Goal: Task Accomplishment & Management: Manage account settings

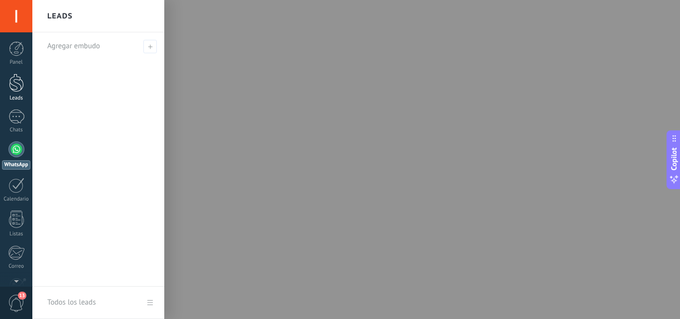
click at [16, 92] on div at bounding box center [16, 83] width 15 height 18
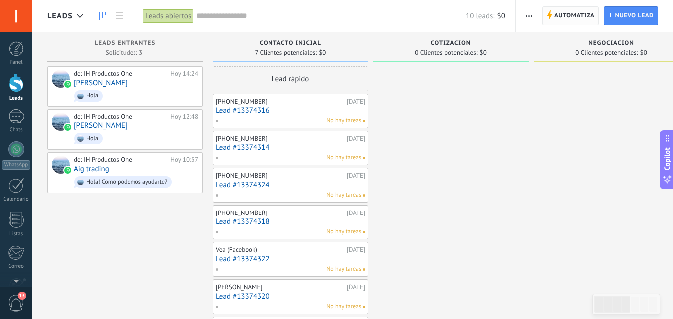
click at [572, 20] on span "Automatiza" at bounding box center [574, 16] width 40 height 18
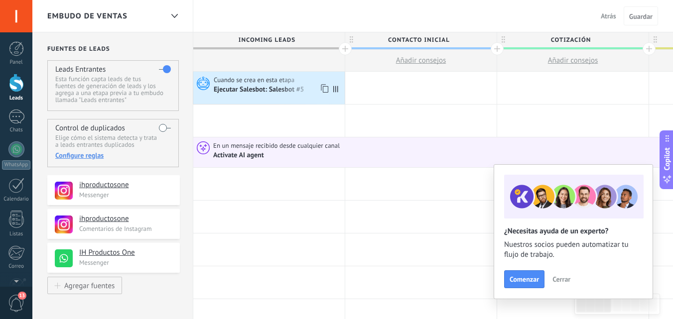
click at [282, 83] on span "Cuando se crea en esta etapa" at bounding box center [255, 80] width 82 height 9
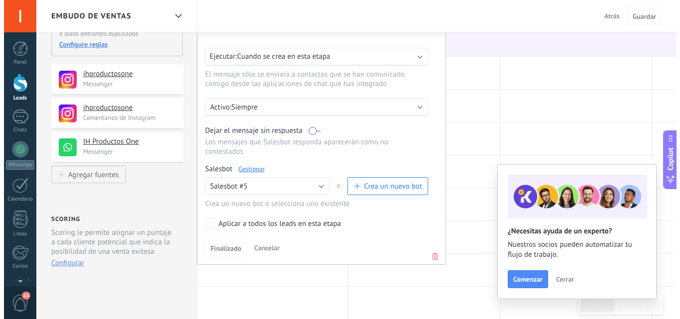
scroll to position [150, 0]
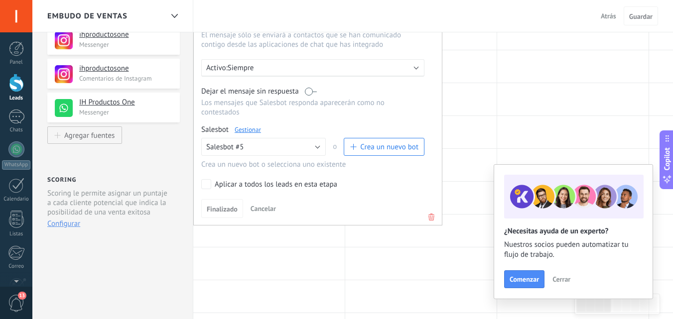
click at [251, 129] on link "Gestionar" at bounding box center [248, 129] width 26 height 8
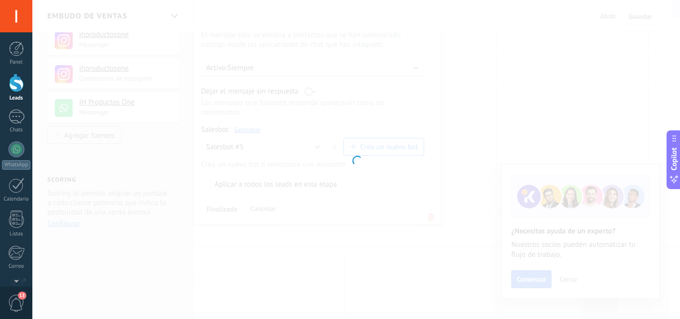
type input "**********"
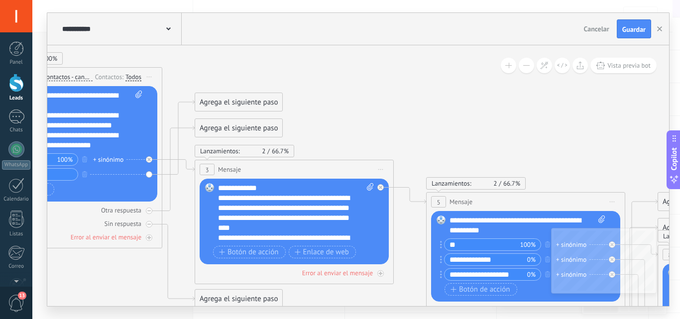
drag, startPoint x: 616, startPoint y: 118, endPoint x: 204, endPoint y: 33, distance: 421.5
click at [204, 33] on div "**********" at bounding box center [358, 159] width 622 height 293
click at [175, 30] on div "**********" at bounding box center [121, 29] width 122 height 32
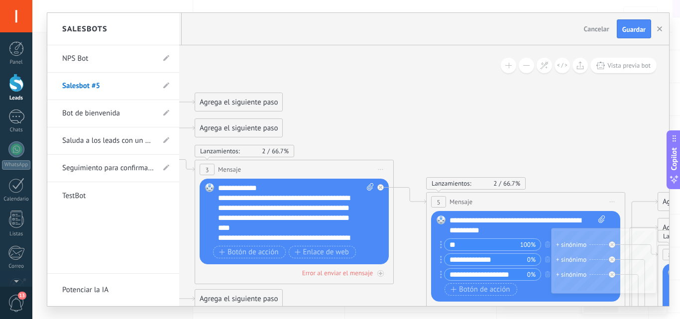
click at [233, 67] on div at bounding box center [358, 159] width 622 height 293
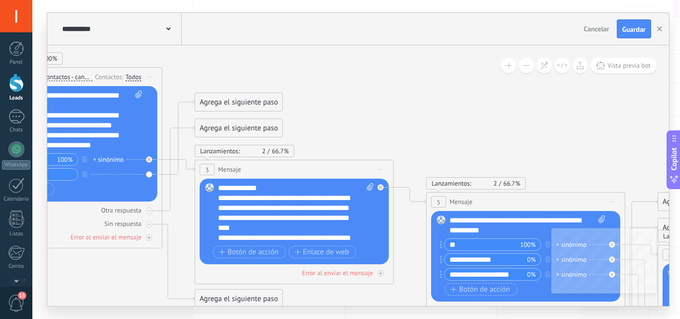
click at [255, 201] on div "**********" at bounding box center [296, 213] width 156 height 60
click at [350, 135] on div "Lanzamientos: 2 66.7% Enviados: 2 Leídos: 0" at bounding box center [294, 141] width 199 height 32
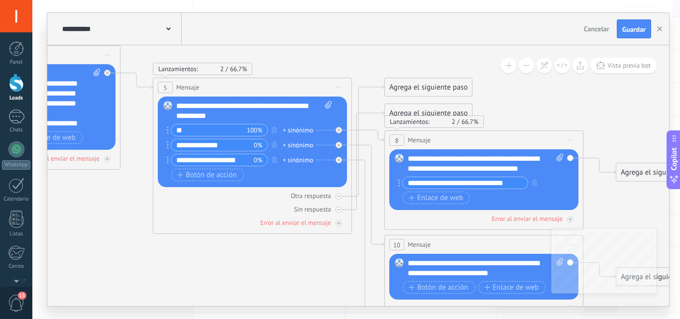
drag, startPoint x: 545, startPoint y: 136, endPoint x: 271, endPoint y: 22, distance: 296.4
click at [271, 22] on div "**********" at bounding box center [358, 159] width 622 height 293
click at [347, 130] on div at bounding box center [341, 127] width 11 height 12
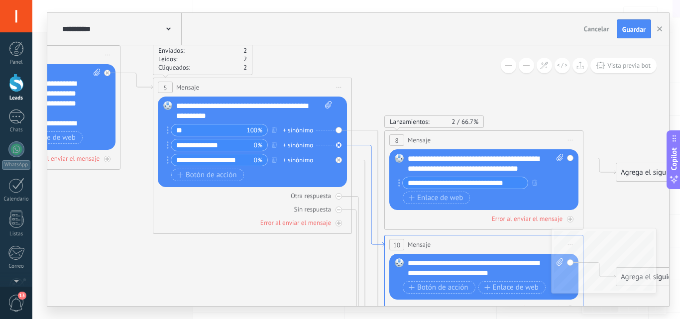
click at [361, 146] on icon at bounding box center [368, 196] width 32 height 102
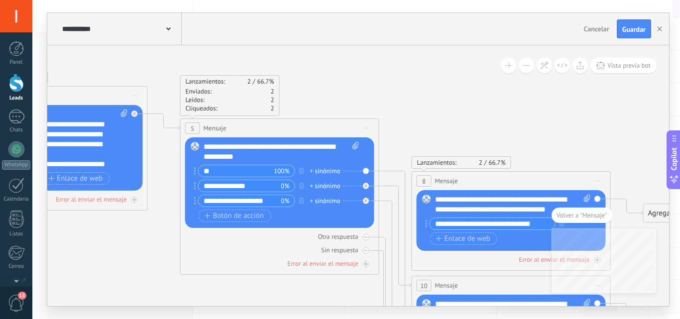
drag, startPoint x: 527, startPoint y: 111, endPoint x: 680, endPoint y: 253, distance: 208.9
click at [680, 253] on div "**********" at bounding box center [356, 159] width 648 height 319
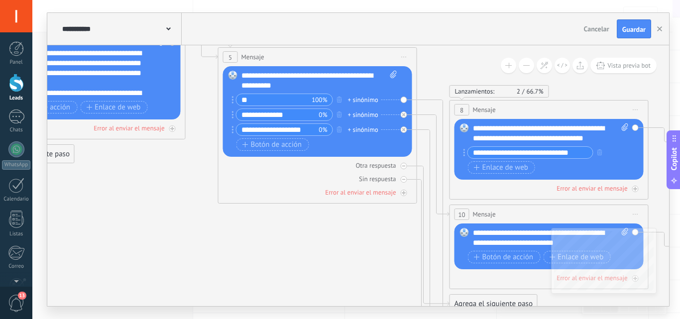
drag, startPoint x: 122, startPoint y: 237, endPoint x: 160, endPoint y: 165, distance: 80.6
click at [160, 165] on icon at bounding box center [302, 308] width 1827 height 1335
click at [404, 100] on div "Reemplazar Quitar Convertir a mensaje de voz Arrastre la imagen aquí para adjun…" at bounding box center [317, 111] width 189 height 91
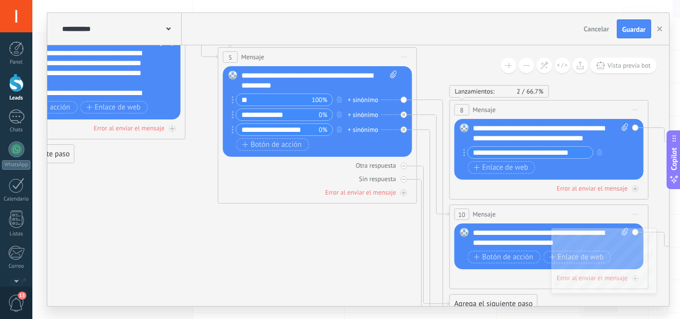
click at [404, 100] on div "Reemplazar Quitar Convertir a mensaje de voz Arrastre la imagen aquí para adjun…" at bounding box center [317, 111] width 189 height 91
click at [404, 97] on div "Reemplazar Quitar Convertir a mensaje de voz Arrastre la imagen aquí para adjun…" at bounding box center [317, 111] width 189 height 91
click at [404, 101] on div "Reemplazar Quitar Convertir a mensaje de voz Arrastre la imagen aquí para adjun…" at bounding box center [317, 111] width 189 height 91
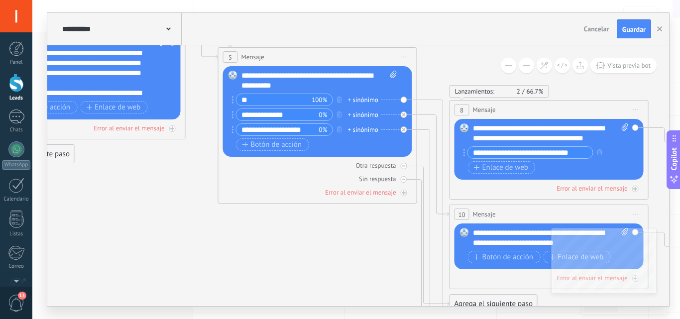
click at [404, 101] on div "Reemplazar Quitar Convertir a mensaje de voz Arrastre la imagen aquí para adjun…" at bounding box center [317, 111] width 189 height 91
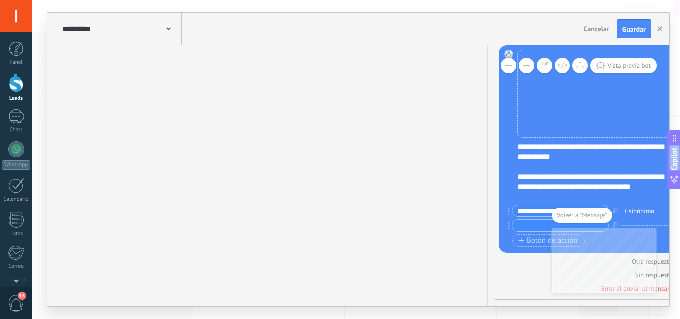
drag, startPoint x: 273, startPoint y: 200, endPoint x: 436, endPoint y: 339, distance: 213.7
click at [436, 169] on html ".abecls-1,.abecls-2{fill-rule:evenodd}.abecls-2{fill:#fff} .abhcls-1{fill:none}…" at bounding box center [340, 9] width 680 height 319
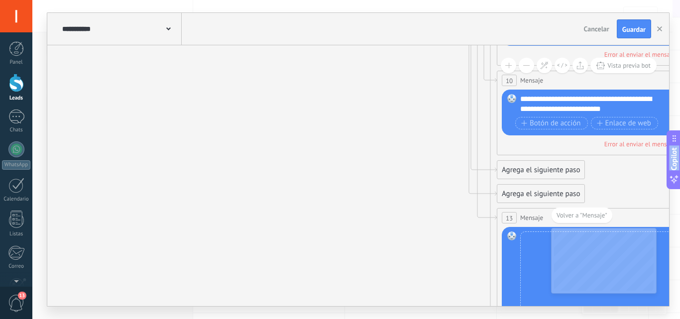
drag, startPoint x: 392, startPoint y: 157, endPoint x: 395, endPoint y: 339, distance: 181.8
click at [395, 169] on html ".abecls-1,.abecls-2{fill-rule:evenodd}.abecls-2{fill:#fff} .abhcls-1{fill:none}…" at bounding box center [340, 9] width 680 height 319
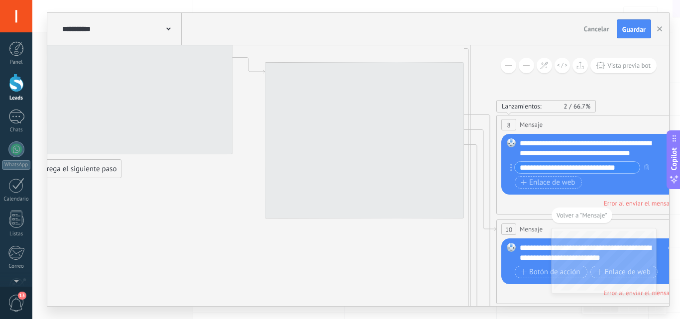
drag, startPoint x: 397, startPoint y: 131, endPoint x: 396, endPoint y: 281, distance: 149.9
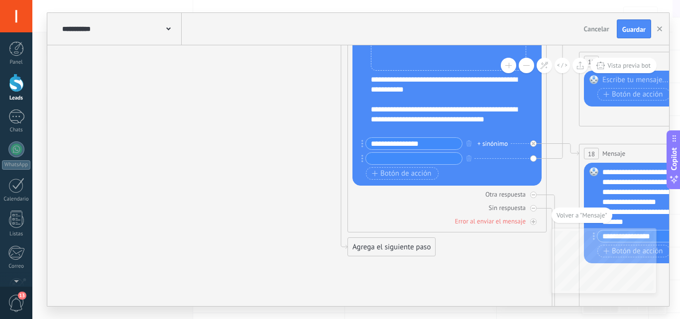
drag, startPoint x: 454, startPoint y: 233, endPoint x: 471, endPoint y: 304, distance: 73.1
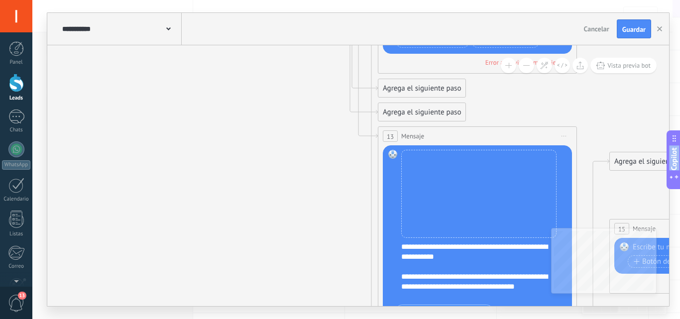
drag, startPoint x: 285, startPoint y: 171, endPoint x: 316, endPoint y: 339, distance: 170.0
click at [316, 169] on html ".abecls-1,.abecls-2{fill-rule:evenodd}.abecls-2{fill:#fff} .abhcls-1{fill:none}…" at bounding box center [340, 9] width 680 height 319
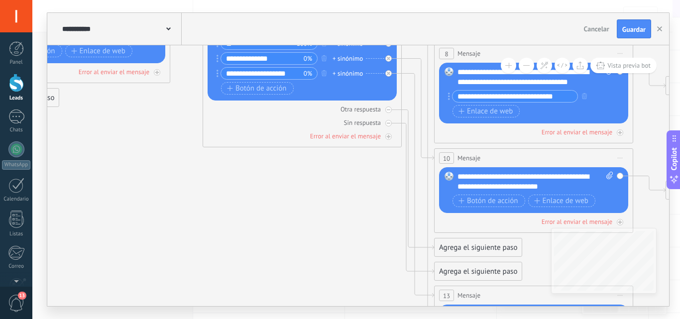
drag, startPoint x: 251, startPoint y: 127, endPoint x: 307, endPoint y: 287, distance: 169.0
click at [307, 287] on icon at bounding box center [287, 258] width 1827 height 1346
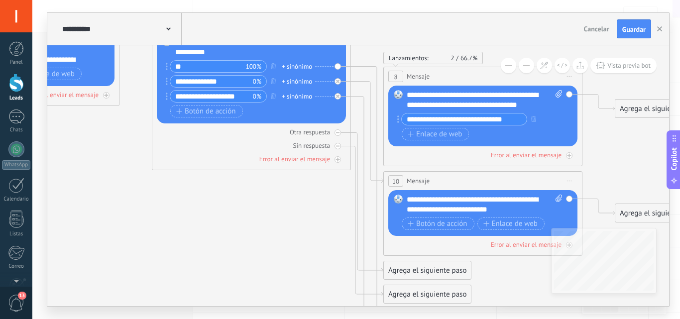
drag, startPoint x: 644, startPoint y: 180, endPoint x: 594, endPoint y: 203, distance: 55.7
click at [594, 203] on icon at bounding box center [236, 281] width 1827 height 1346
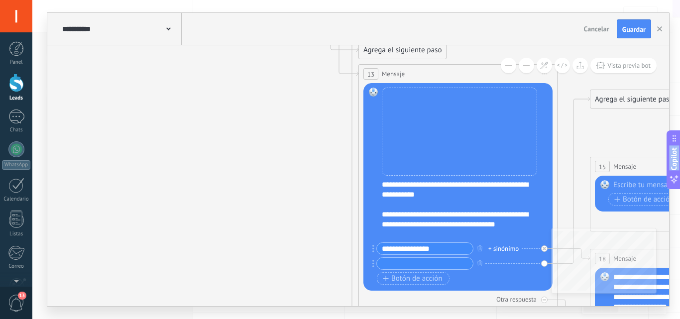
drag, startPoint x: 379, startPoint y: 231, endPoint x: 353, endPoint y: -12, distance: 243.9
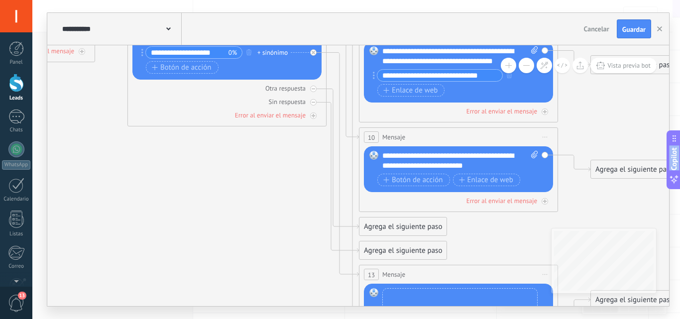
drag, startPoint x: 353, startPoint y: 138, endPoint x: 353, endPoint y: 339, distance: 200.7
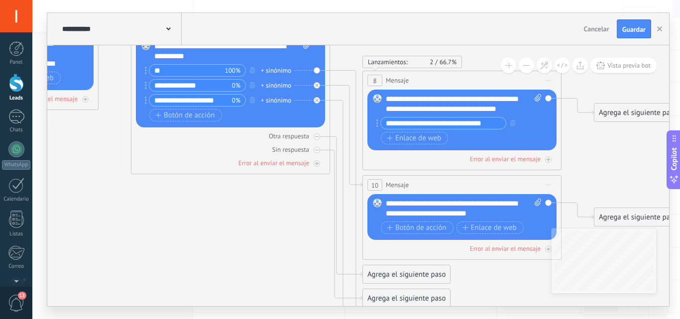
drag, startPoint x: 267, startPoint y: 203, endPoint x: 270, endPoint y: 250, distance: 47.9
click at [270, 250] on icon at bounding box center [215, 285] width 1827 height 1346
click at [329, 72] on div "Lanzamientos: 2 66.7% Enviados: 2 Leídos: 2 Cliqueados: 2 5 Mensaje ******* (a)…" at bounding box center [230, 96] width 199 height 156
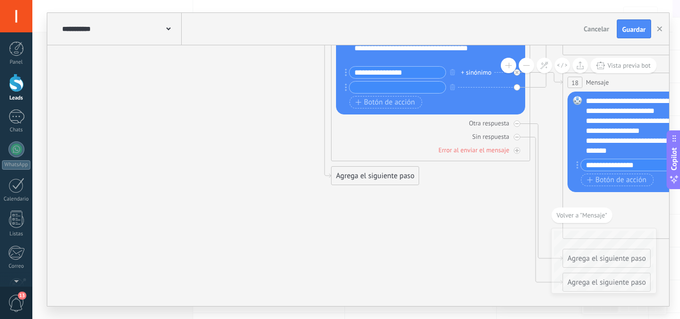
click at [336, 70] on div "Reemplazar Quitar Convertir a mensaje de voz Arrastre la imagen aquí para adjun…" at bounding box center [430, 11] width 189 height 208
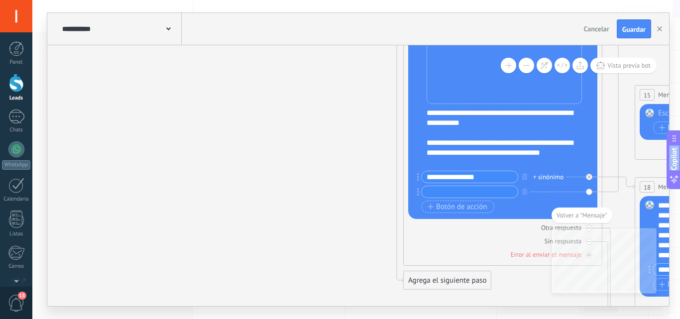
drag, startPoint x: 324, startPoint y: 234, endPoint x: 396, endPoint y: 339, distance: 127.1
click at [396, 169] on html ".abecls-1,.abecls-2{fill-rule:evenodd}.abecls-2{fill:#fff} .abhcls-1{fill:none}…" at bounding box center [340, 9] width 680 height 319
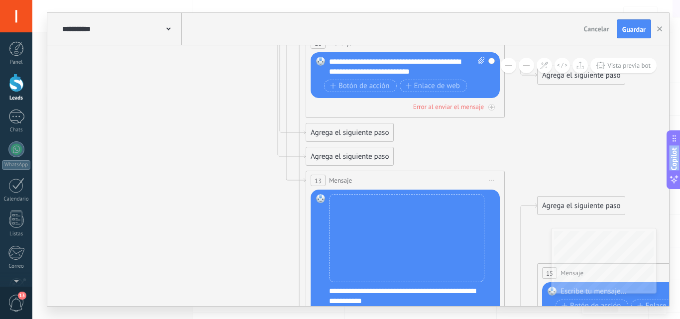
drag, startPoint x: 344, startPoint y: 160, endPoint x: 246, endPoint y: 339, distance: 203.2
click at [246, 169] on html ".abecls-1,.abecls-2{fill-rule:evenodd}.abecls-2{fill:#fff} .abhcls-1{fill:none}…" at bounding box center [340, 9] width 680 height 319
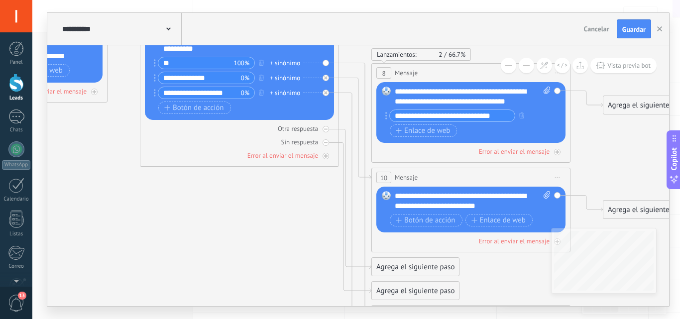
drag, startPoint x: 233, startPoint y: 106, endPoint x: 298, endPoint y: 241, distance: 149.6
click at [298, 241] on icon at bounding box center [224, 277] width 1827 height 1346
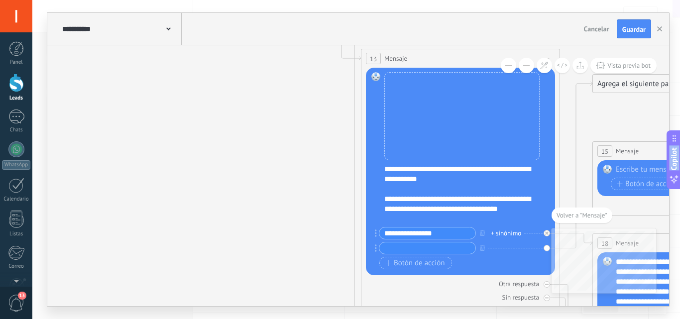
drag, startPoint x: 282, startPoint y: 178, endPoint x: 312, endPoint y: 339, distance: 163.6
click at [312, 169] on html ".abecls-1,.abecls-2{fill-rule:evenodd}.abecls-2{fill:#fff} .abhcls-1{fill:none}…" at bounding box center [340, 9] width 680 height 319
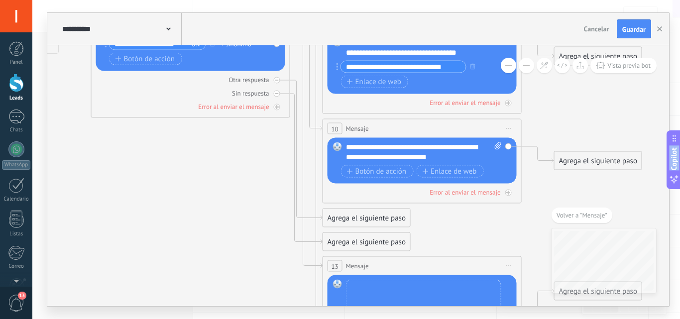
drag, startPoint x: 204, startPoint y: 121, endPoint x: 268, endPoint y: 339, distance: 226.3
click at [268, 169] on html ".abecls-1,.abecls-2{fill-rule:evenodd}.abecls-2{fill:#fff} .abhcls-1{fill:none}…" at bounding box center [340, 9] width 680 height 319
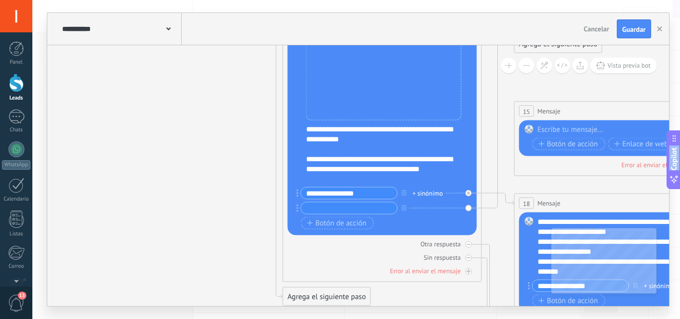
drag, startPoint x: 203, startPoint y: 204, endPoint x: 163, endPoint y: -43, distance: 250.7
click at [163, 0] on html ".abecls-1,.abecls-2{fill-rule:evenodd}.abecls-2{fill:#fff} .abhcls-1{fill:none}…" at bounding box center [340, 9] width 680 height 319
click at [330, 298] on div "Agrega el siguiente paso" at bounding box center [326, 297] width 87 height 16
click at [337, 296] on div "Agrega el siguiente paso" at bounding box center [343, 297] width 121 height 16
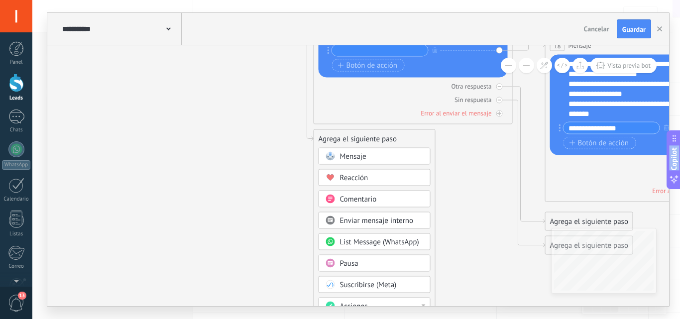
drag, startPoint x: 210, startPoint y: 127, endPoint x: 241, endPoint y: -31, distance: 160.8
click at [241, 0] on html ".abecls-1,.abecls-2{fill-rule:evenodd}.abecls-2{fill:#fff} .abhcls-1{fill:none}…" at bounding box center [340, 9] width 680 height 319
click at [376, 154] on div "Mensaje" at bounding box center [382, 157] width 84 height 10
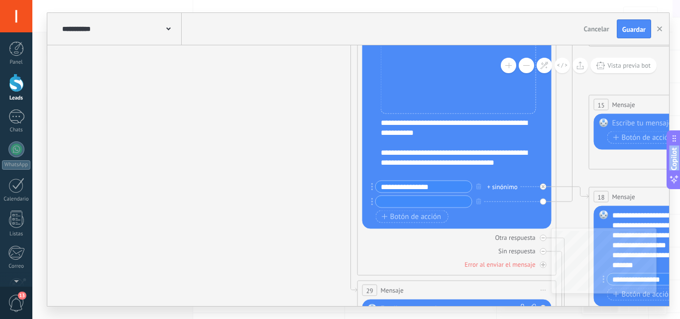
drag, startPoint x: 147, startPoint y: 187, endPoint x: 245, endPoint y: 339, distance: 180.6
click at [245, 169] on html ".abecls-1,.abecls-2{fill-rule:evenodd}.abecls-2{fill:#fff} .abhcls-1{fill:none}…" at bounding box center [340, 9] width 680 height 319
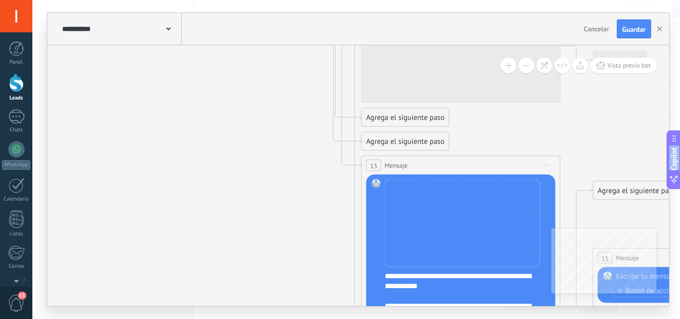
drag, startPoint x: 295, startPoint y: 184, endPoint x: 296, endPoint y: 339, distance: 154.4
click at [296, 169] on html ".abecls-1,.abecls-2{fill-rule:evenodd}.abecls-2{fill:#fff} .abhcls-1{fill:none}…" at bounding box center [340, 9] width 680 height 319
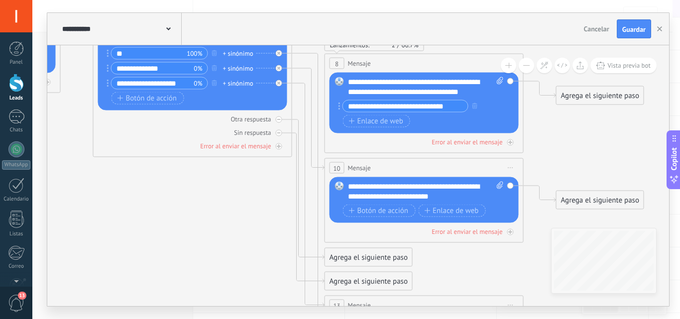
drag, startPoint x: 521, startPoint y: 125, endPoint x: 484, endPoint y: 265, distance: 144.7
click at [484, 265] on icon at bounding box center [177, 284] width 1827 height 1378
click at [337, 93] on div "Reemplazar Quitar Convertir a mensaje de voz Arrastre la imagen aquí para adjun…" at bounding box center [424, 103] width 189 height 61
drag, startPoint x: 278, startPoint y: 51, endPoint x: 337, endPoint y: 90, distance: 70.7
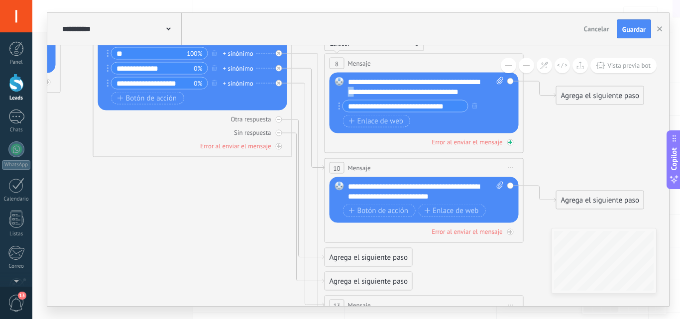
drag, startPoint x: 364, startPoint y: 91, endPoint x: 375, endPoint y: 146, distance: 56.3
click at [375, 146] on div "Lanzamientos: 2 66.7% Enviados: 2 Leídos: 0 8 Mensaje ******* (a): Todos los co…" at bounding box center [424, 104] width 199 height 100
click at [375, 146] on div "Error al enviar el mensaje" at bounding box center [424, 141] width 189 height 9
click at [347, 81] on span at bounding box center [339, 82] width 17 height 8
click at [347, 80] on span at bounding box center [339, 82] width 17 height 8
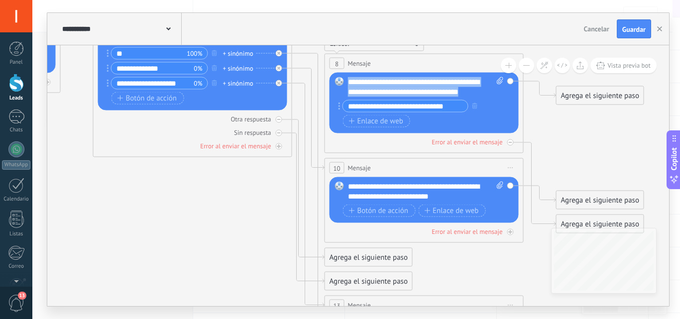
drag, startPoint x: 349, startPoint y: 78, endPoint x: 492, endPoint y: 93, distance: 144.2
click at [492, 93] on div "**********" at bounding box center [426, 87] width 156 height 20
copy div "**********"
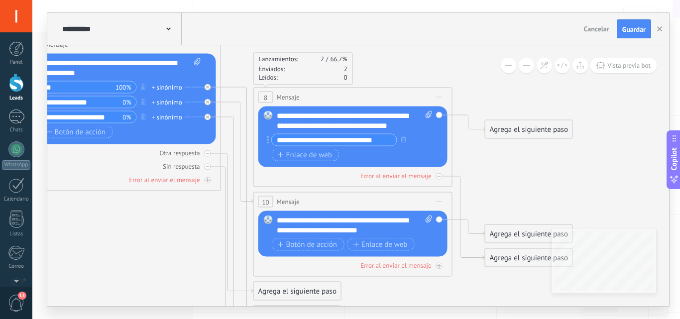
drag, startPoint x: 201, startPoint y: 183, endPoint x: 130, endPoint y: 217, distance: 78.8
click at [130, 217] on icon at bounding box center [106, 308] width 1827 height 1359
click at [303, 131] on div "**********" at bounding box center [354, 137] width 155 height 53
click at [152, 87] on div "+ sinónimo" at bounding box center [167, 87] width 30 height 10
click at [238, 49] on icon at bounding box center [106, 308] width 1827 height 1359
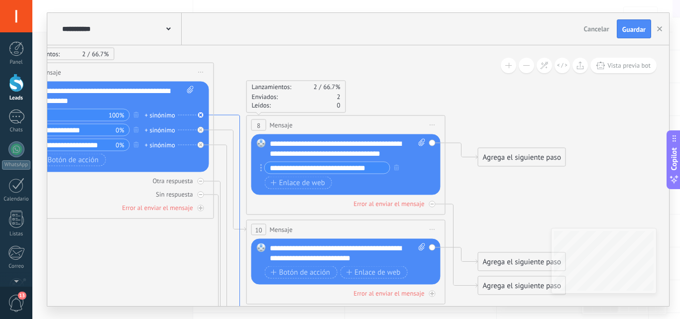
drag, startPoint x: 237, startPoint y: 86, endPoint x: 229, endPoint y: 113, distance: 28.0
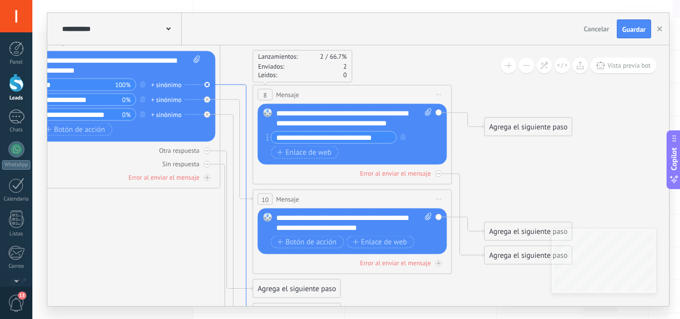
drag, startPoint x: 237, startPoint y: 152, endPoint x: 244, endPoint y: 122, distance: 30.3
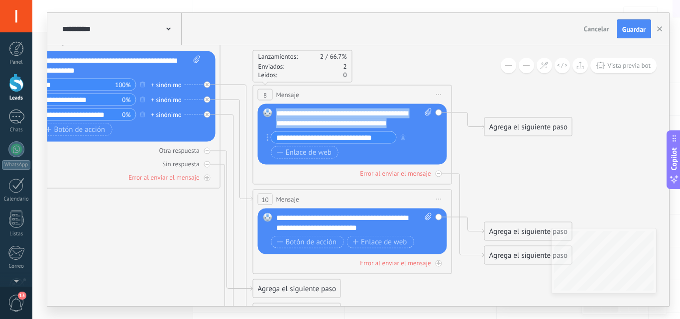
drag, startPoint x: 277, startPoint y: 112, endPoint x: 425, endPoint y: 133, distance: 149.4
click at [425, 133] on div "**********" at bounding box center [353, 135] width 155 height 53
copy div "**********"
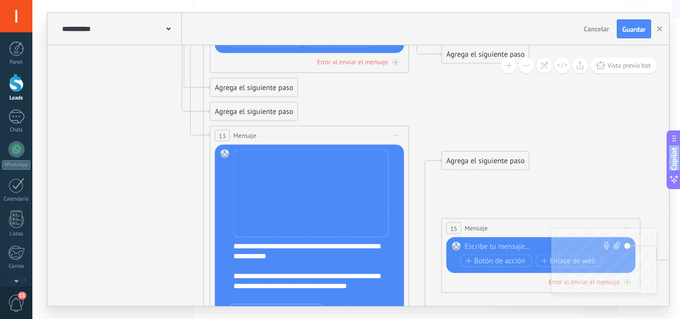
drag, startPoint x: 637, startPoint y: 195, endPoint x: 594, endPoint y: -6, distance: 205.7
click at [594, 0] on html ".abecls-1,.abecls-2{fill-rule:evenodd}.abecls-2{fill:#fff} .abhcls-1{fill:none}…" at bounding box center [340, 9] width 680 height 319
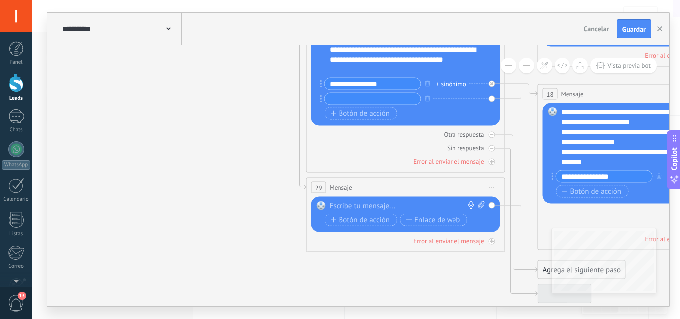
drag, startPoint x: 119, startPoint y: 227, endPoint x: 215, endPoint y: 0, distance: 246.1
click at [215, 0] on div "**********" at bounding box center [356, 159] width 648 height 319
click at [341, 205] on div at bounding box center [404, 206] width 148 height 10
paste div
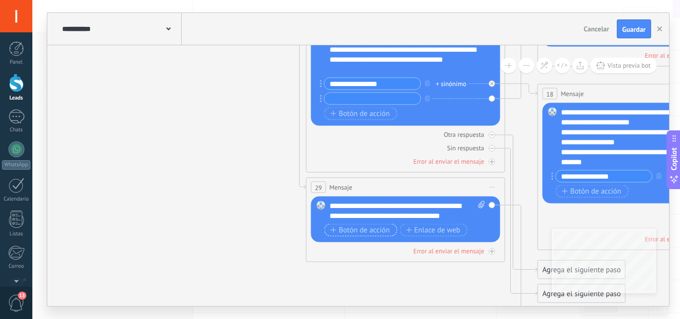
click at [375, 233] on span "Botón de acción" at bounding box center [361, 230] width 60 height 8
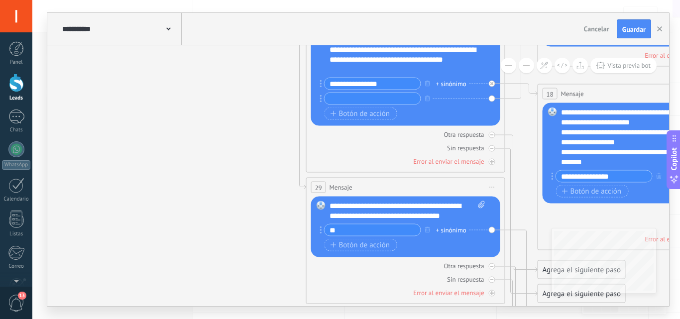
type input "*"
type input "**********"
click at [507, 230] on icon at bounding box center [521, 275] width 32 height 90
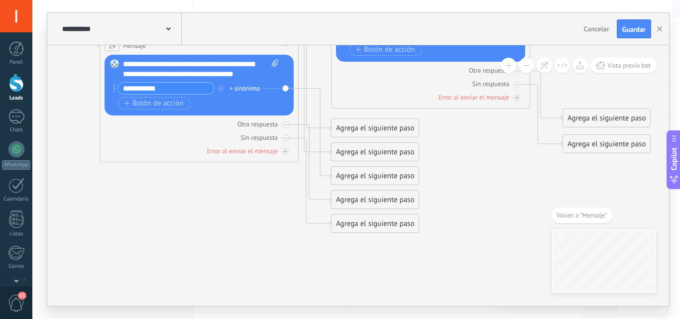
click at [376, 175] on div "Agrega el siguiente paso" at bounding box center [375, 176] width 87 height 16
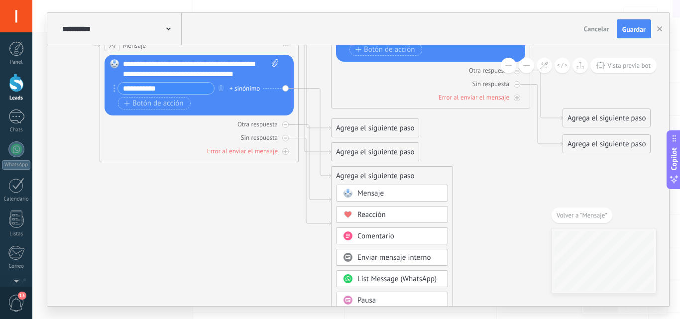
click at [375, 192] on span "Mensaje" at bounding box center [371, 193] width 26 height 9
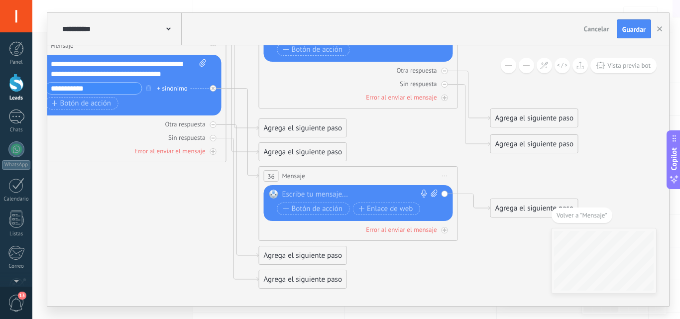
click at [375, 192] on div at bounding box center [356, 195] width 148 height 10
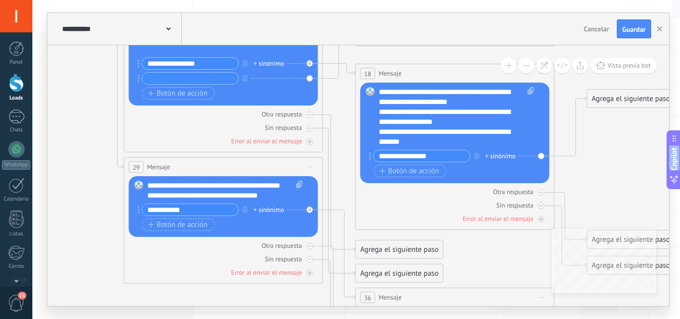
drag, startPoint x: 103, startPoint y: 217, endPoint x: 200, endPoint y: 339, distance: 155.2
click at [200, 169] on html ".abecls-1,.abecls-2{fill-rule:evenodd}.abecls-2{fill:#fff} .abhcls-1{fill:none}…" at bounding box center [340, 9] width 680 height 319
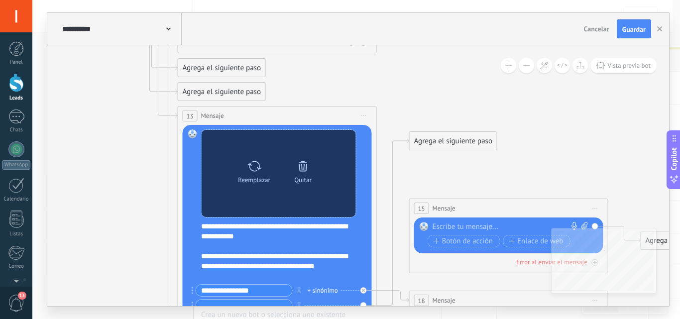
click at [173, 319] on html ".abecls-1,.abecls-2{fill-rule:evenodd}.abecls-2{fill:#fff} .abhcls-1{fill:none}…" at bounding box center [340, 159] width 680 height 319
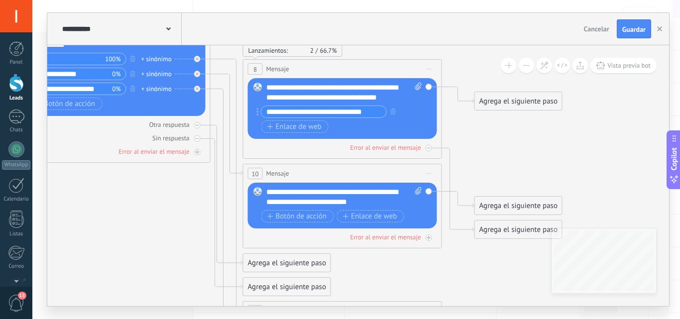
drag, startPoint x: 387, startPoint y: 58, endPoint x: 414, endPoint y: 261, distance: 205.0
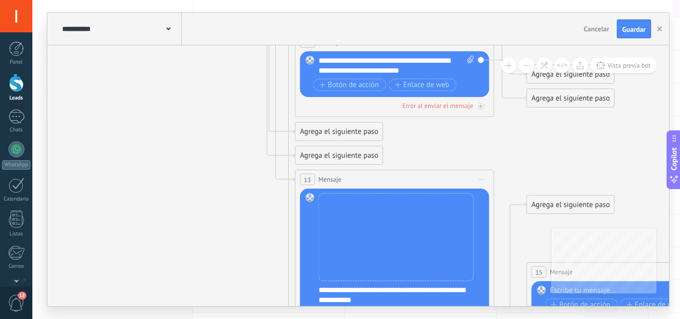
drag, startPoint x: 110, startPoint y: 249, endPoint x: 162, endPoint y: 118, distance: 141.5
click at [162, 118] on icon at bounding box center [148, 209] width 1827 height 1481
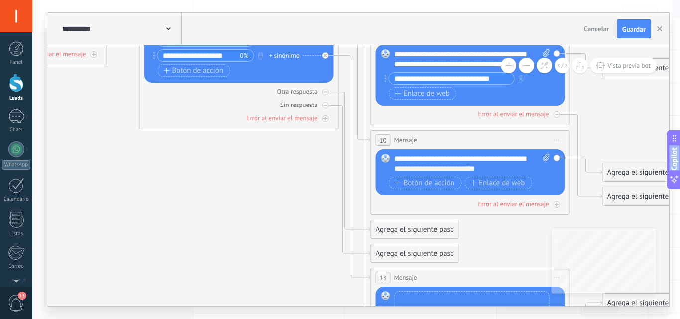
drag, startPoint x: 224, startPoint y: 241, endPoint x: 300, endPoint y: 339, distance: 123.9
click at [300, 169] on html ".abecls-1,.abecls-2{fill-rule:evenodd}.abecls-2{fill:#fff} .abhcls-1{fill:none}…" at bounding box center [340, 9] width 680 height 319
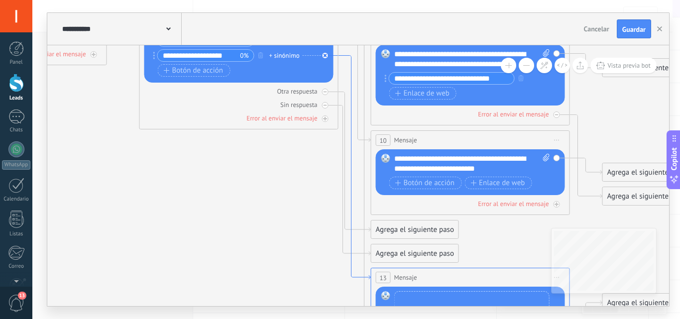
click at [352, 69] on icon at bounding box center [355, 168] width 32 height 224
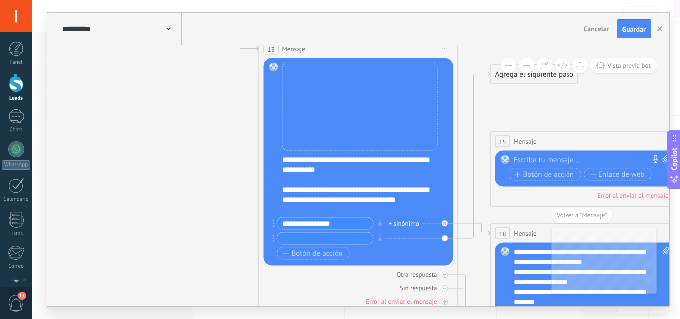
click at [0, 0] on div "Reemplazar Quitar Convertir a mensaje de voz" at bounding box center [0, 0] width 0 height 0
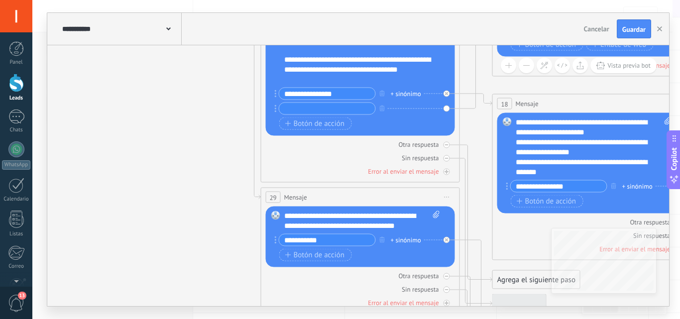
drag, startPoint x: 209, startPoint y: 166, endPoint x: 211, endPoint y: 36, distance: 130.0
click at [211, 36] on div "**********" at bounding box center [358, 159] width 622 height 293
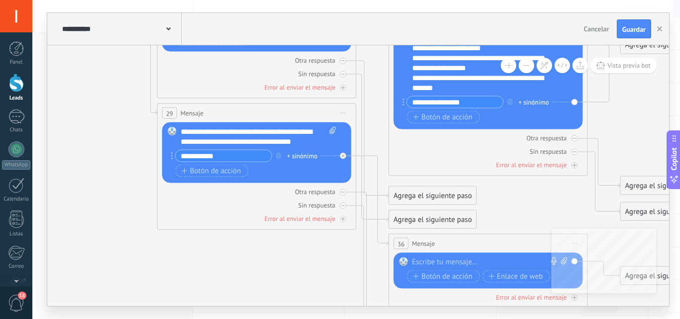
drag, startPoint x: 190, startPoint y: 213, endPoint x: 86, endPoint y: 129, distance: 133.4
click at [424, 260] on div at bounding box center [486, 262] width 148 height 10
paste div
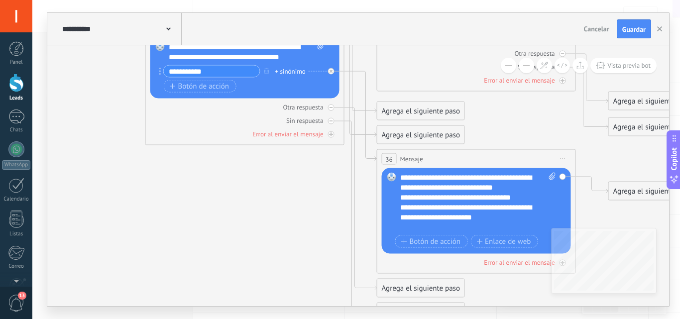
drag, startPoint x: 315, startPoint y: 269, endPoint x: 302, endPoint y: 184, distance: 86.1
click at [432, 239] on span "Botón de acción" at bounding box center [431, 241] width 60 height 8
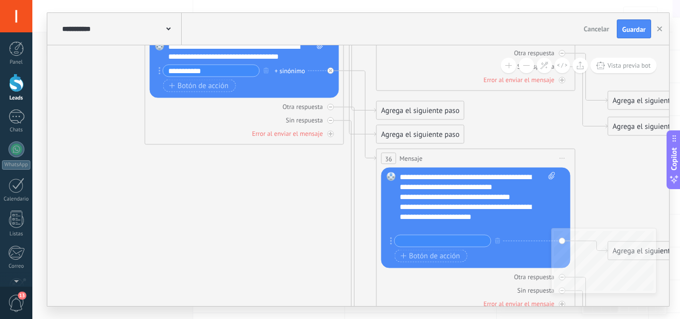
click at [432, 239] on input "text" at bounding box center [443, 241] width 96 height 11
type input "**"
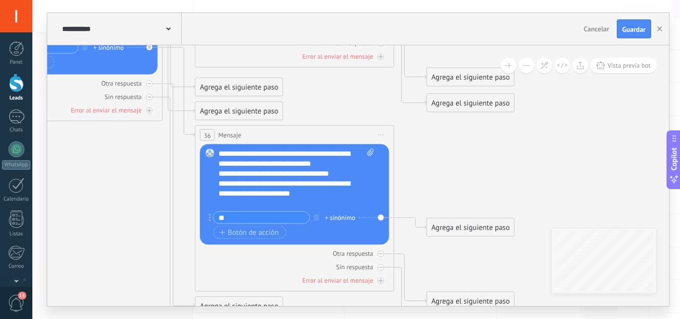
drag, startPoint x: 620, startPoint y: 185, endPoint x: 439, endPoint y: 161, distance: 182.8
click at [460, 229] on div "Agrega el siguiente paso" at bounding box center [470, 228] width 87 height 16
click at [461, 245] on span "Mensaje" at bounding box center [466, 245] width 26 height 9
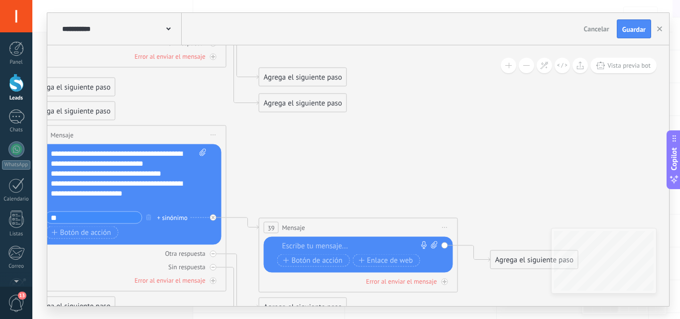
click at [361, 244] on div at bounding box center [356, 246] width 148 height 10
click at [294, 245] on div at bounding box center [356, 246] width 148 height 10
paste div
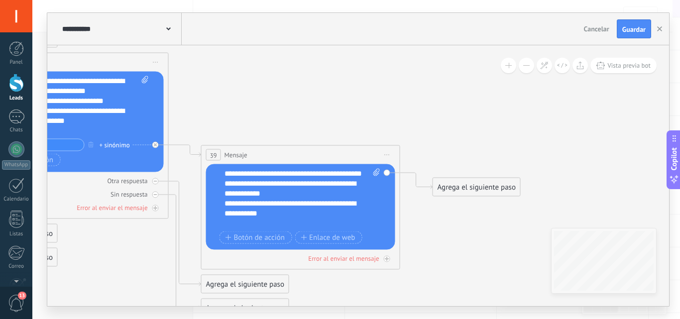
drag, startPoint x: 613, startPoint y: 166, endPoint x: 555, endPoint y: 94, distance: 92.9
click at [270, 234] on span "Botón de acción" at bounding box center [256, 238] width 60 height 8
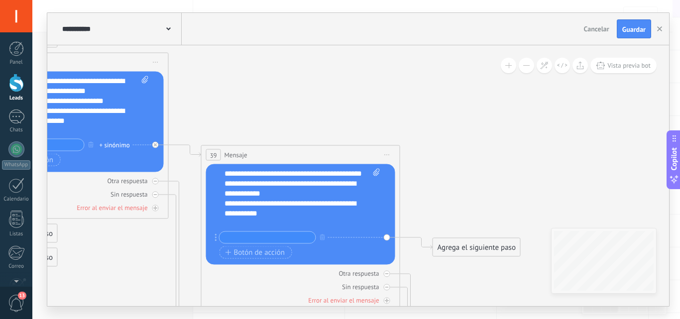
click at [236, 237] on input "text" at bounding box center [268, 237] width 96 height 11
type input "**********"
click at [459, 243] on div "Agrega el siguiente paso" at bounding box center [476, 248] width 87 height 16
click at [465, 263] on span "Mensaje" at bounding box center [472, 264] width 26 height 9
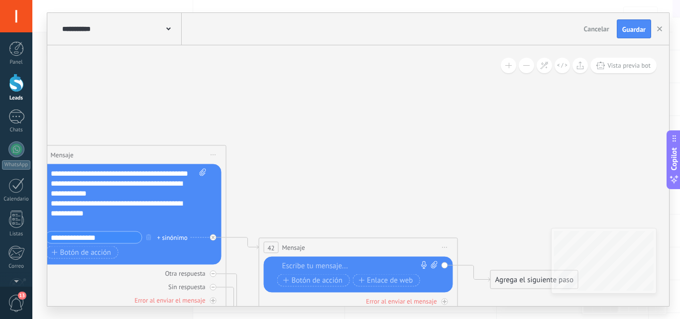
click at [307, 269] on div at bounding box center [356, 266] width 148 height 10
click at [324, 264] on div at bounding box center [356, 266] width 148 height 10
paste div
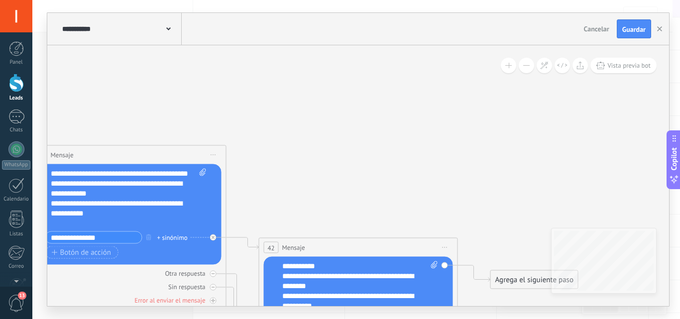
click at [502, 281] on div "Agrega el siguiente paso" at bounding box center [534, 280] width 87 height 16
click at [513, 295] on span at bounding box center [506, 297] width 19 height 8
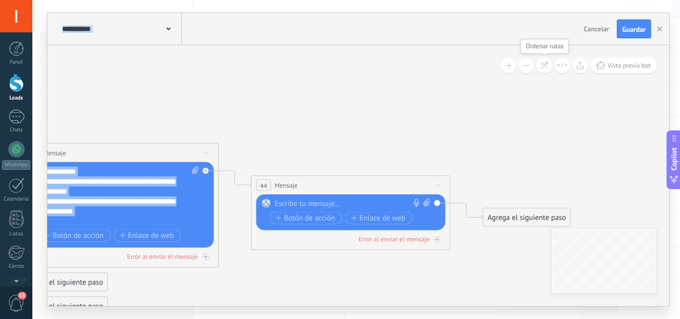
drag, startPoint x: 552, startPoint y: 159, endPoint x: 545, endPoint y: 65, distance: 94.9
click at [545, 65] on div "**********" at bounding box center [358, 175] width 622 height 261
click at [301, 203] on div at bounding box center [349, 204] width 148 height 10
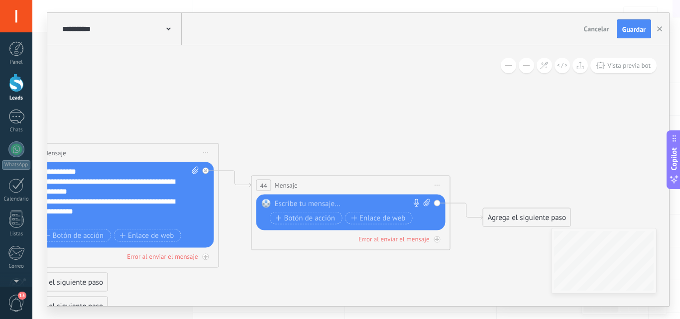
click at [292, 204] on div at bounding box center [349, 204] width 148 height 10
paste div
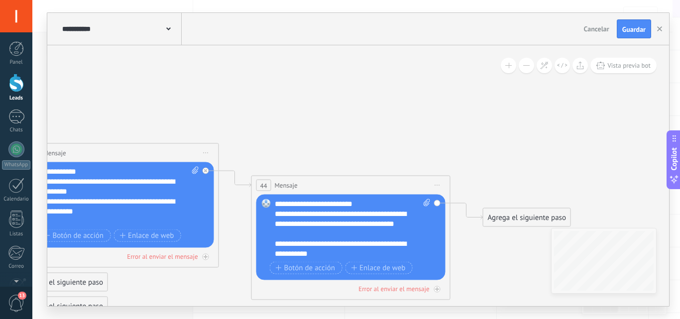
click at [632, 32] on span "Guardar" at bounding box center [633, 29] width 23 height 7
click at [634, 34] on button "Guardar" at bounding box center [634, 28] width 34 height 19
click at [634, 27] on span "Guardar" at bounding box center [633, 29] width 23 height 7
click at [626, 27] on span "Guardar" at bounding box center [633, 29] width 23 height 7
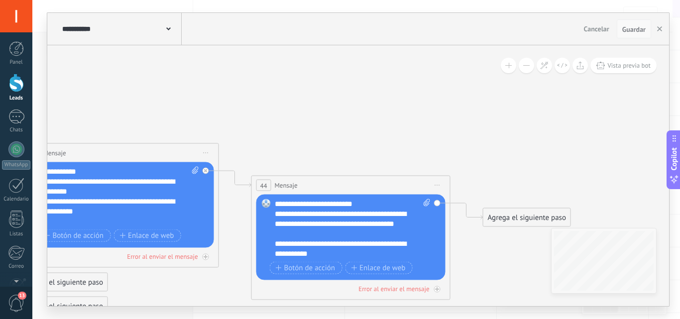
click at [626, 27] on span "Guardar" at bounding box center [633, 29] width 23 height 7
click at [613, 65] on span "Vista previa bot" at bounding box center [628, 65] width 43 height 8
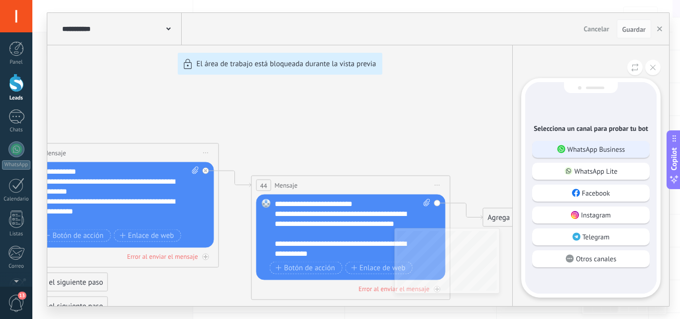
click at [603, 150] on p "WhatsApp Business" at bounding box center [597, 149] width 58 height 9
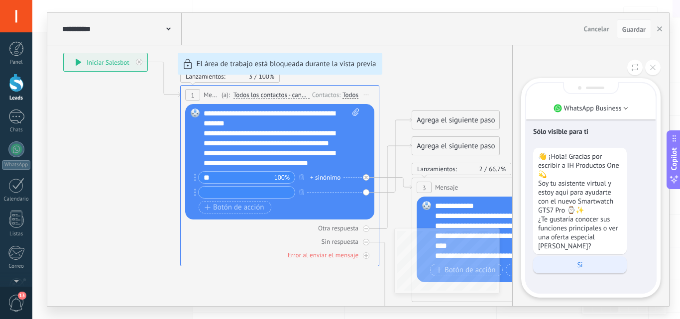
click at [575, 260] on p "Si" at bounding box center [580, 264] width 84 height 9
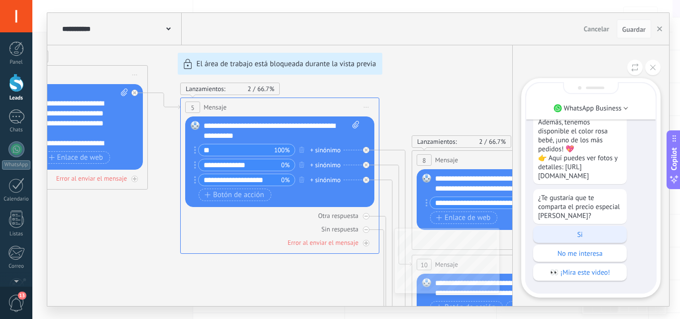
click at [589, 231] on p "Si" at bounding box center [580, 234] width 84 height 9
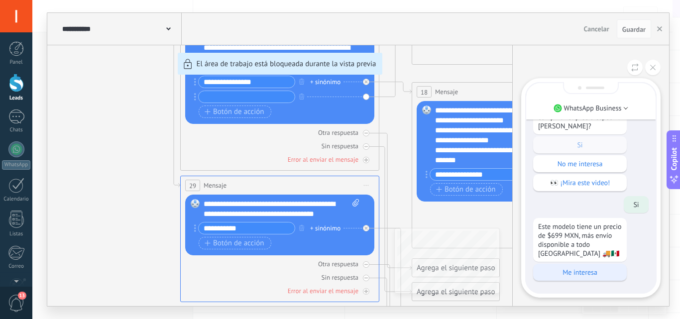
click at [584, 276] on p "Me interesa" at bounding box center [580, 272] width 84 height 9
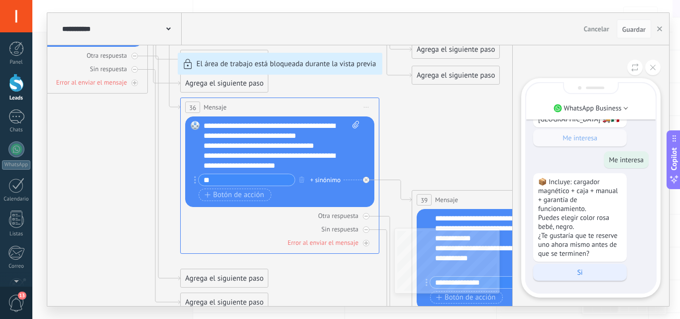
click at [580, 270] on p "Si" at bounding box center [580, 272] width 84 height 9
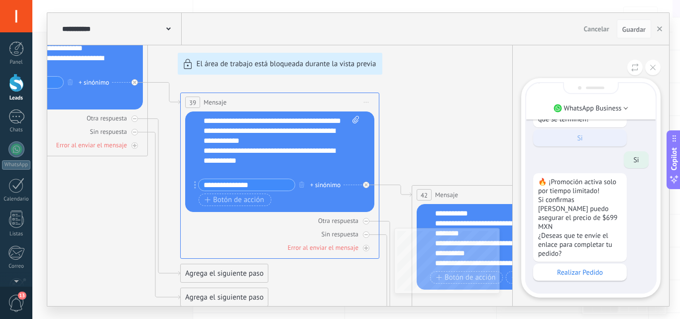
click at [580, 270] on p "Realizar Pedido" at bounding box center [580, 272] width 84 height 9
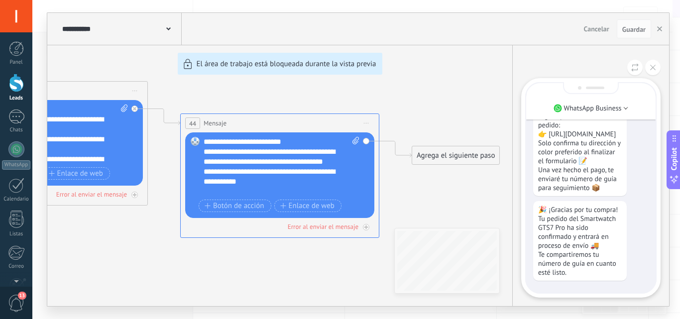
click at [444, 246] on div "**********" at bounding box center [358, 159] width 622 height 293
click at [629, 28] on span "Guardar" at bounding box center [633, 29] width 23 height 7
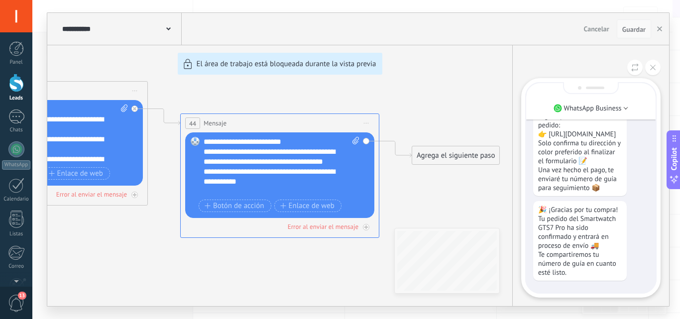
click at [629, 28] on span "Guardar" at bounding box center [633, 29] width 23 height 7
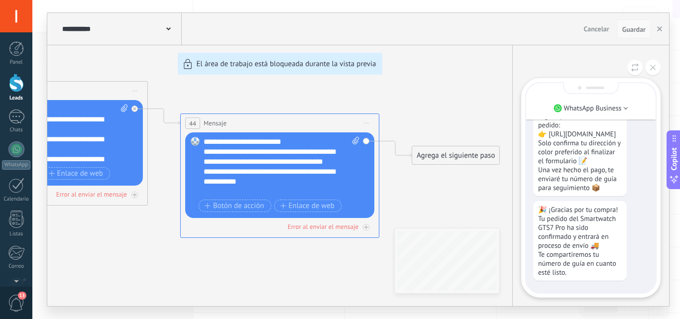
click at [629, 28] on span "Guardar" at bounding box center [633, 29] width 23 height 7
click at [652, 70] on icon at bounding box center [652, 67] width 5 height 5
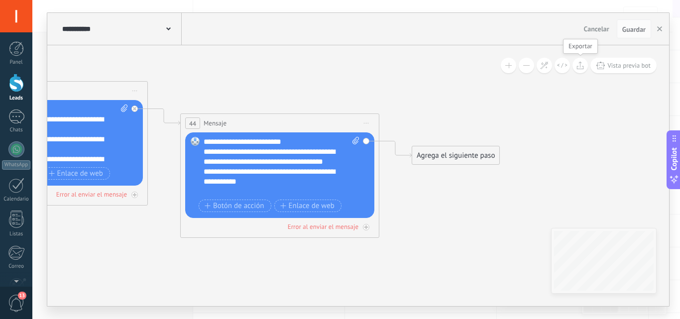
click at [581, 68] on icon at bounding box center [580, 65] width 7 height 8
click at [562, 60] on button at bounding box center [562, 65] width 15 height 15
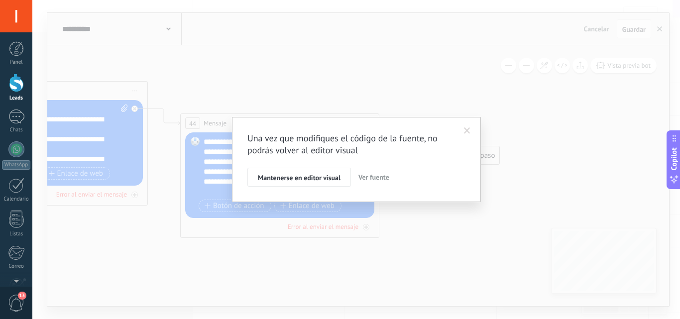
click at [466, 127] on span at bounding box center [467, 130] width 16 height 17
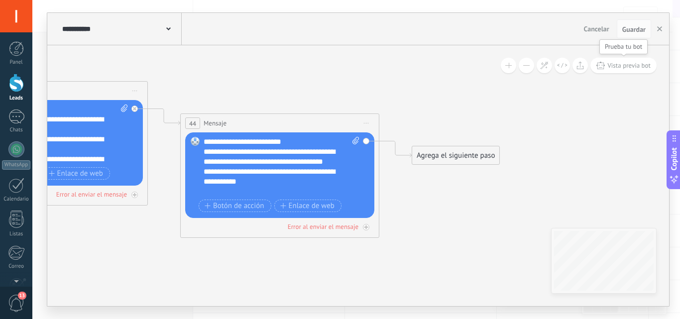
click at [615, 63] on span "Vista previa bot" at bounding box center [628, 65] width 43 height 8
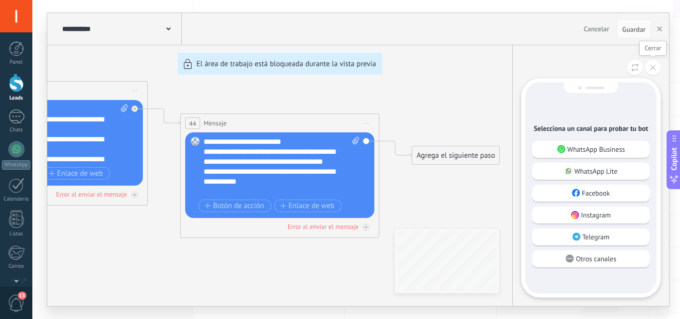
click at [651, 70] on icon at bounding box center [652, 67] width 5 height 5
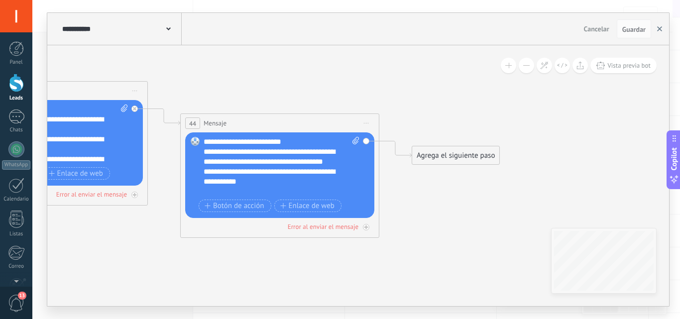
click at [660, 33] on button "button" at bounding box center [659, 28] width 15 height 19
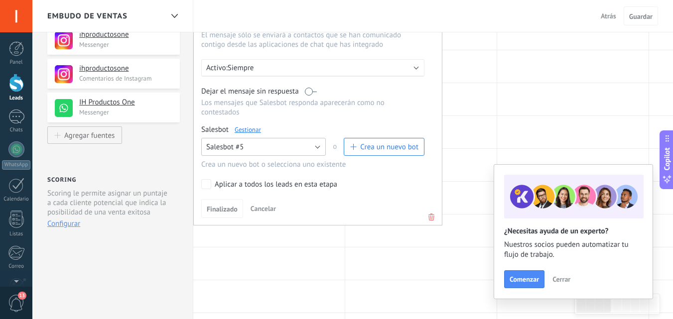
click at [319, 144] on button "Salesbot #5" at bounding box center [263, 147] width 124 height 18
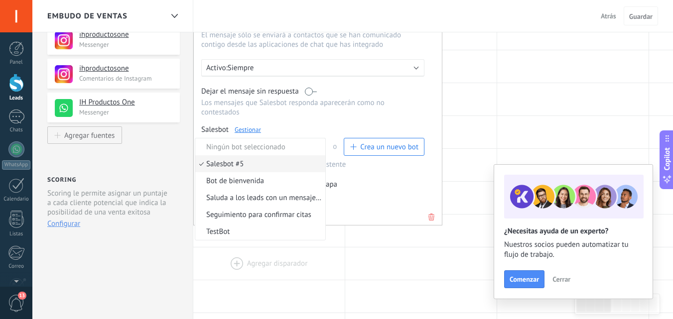
click at [294, 277] on div at bounding box center [268, 263] width 151 height 32
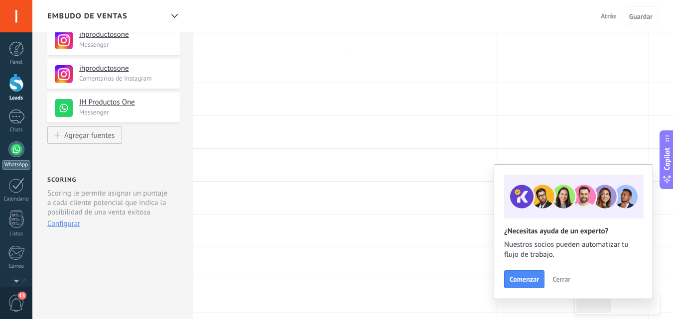
click at [15, 146] on div at bounding box center [16, 149] width 16 height 16
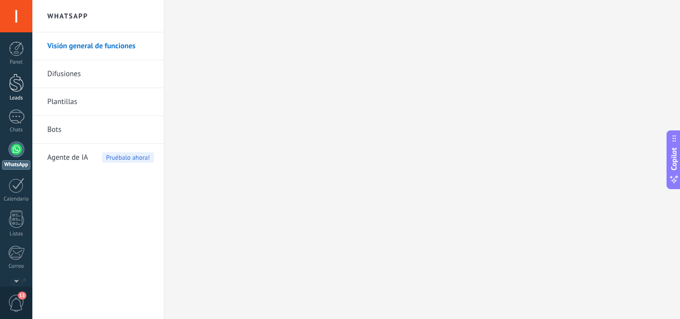
click at [16, 86] on div at bounding box center [16, 83] width 15 height 18
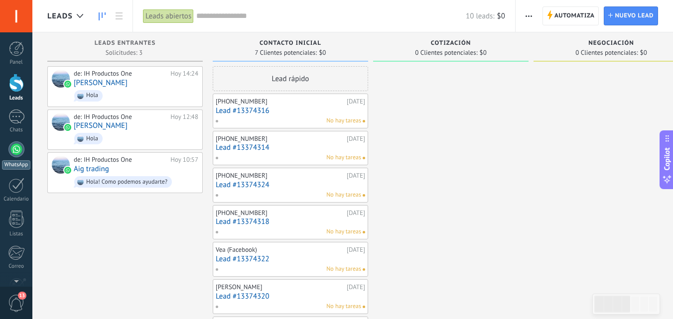
click at [17, 144] on div at bounding box center [16, 149] width 16 height 16
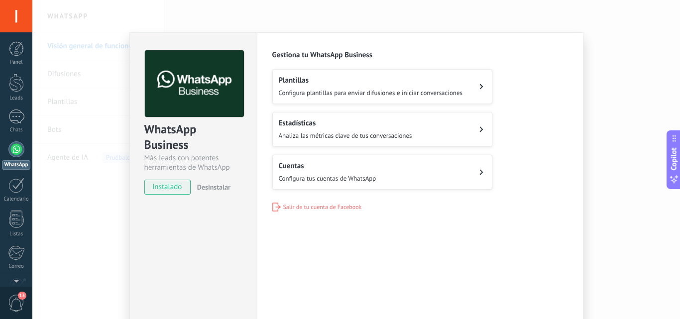
click at [480, 86] on icon at bounding box center [482, 87] width 4 height 6
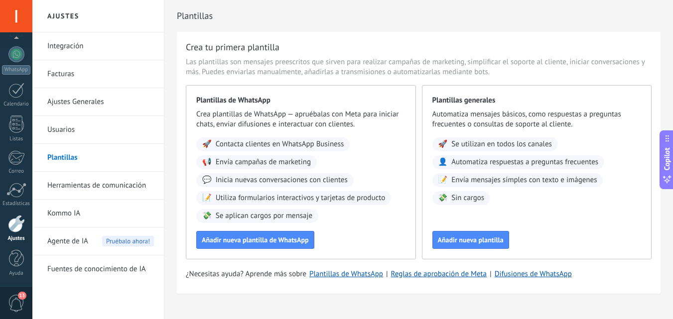
scroll to position [17, 0]
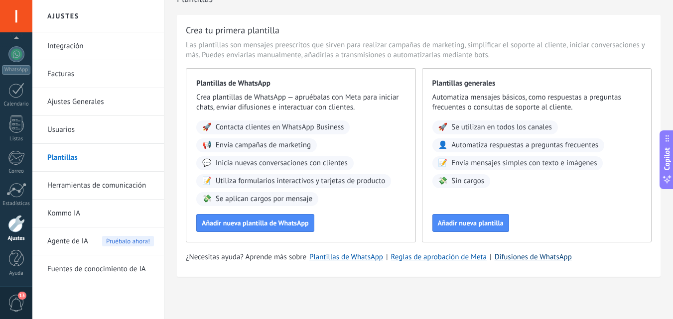
click at [524, 260] on link "Difusiones de WhatsApp" at bounding box center [532, 256] width 77 height 9
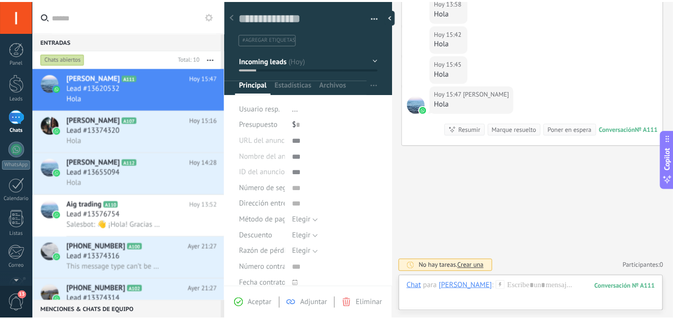
scroll to position [15, 0]
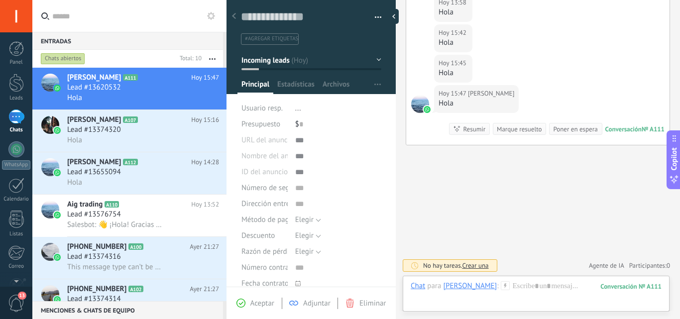
click at [572, 262] on div "El precio especial del GTS7 Pro es de $699 MXN, con envío a todo [GEOGRAPHIC_DA…" at bounding box center [496, 265] width 186 height 13
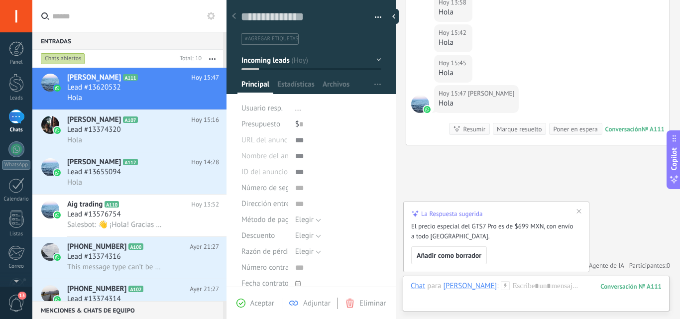
click at [576, 213] on icon at bounding box center [579, 211] width 8 height 8
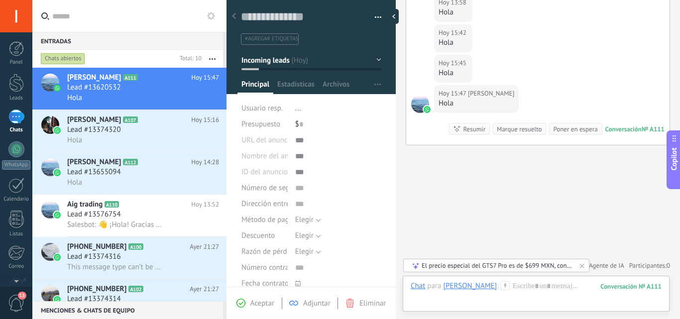
click at [566, 266] on div "El precio especial del GTS7 Pro es de $699 MXN, con envío a todo [GEOGRAPHIC_DA…" at bounding box center [497, 265] width 150 height 8
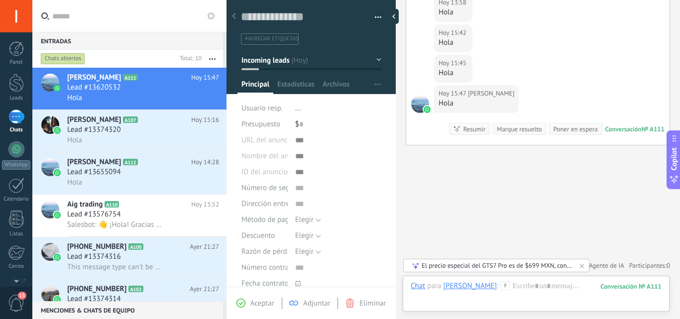
click at [146, 52] on div "Chats abiertos" at bounding box center [107, 59] width 137 height 18
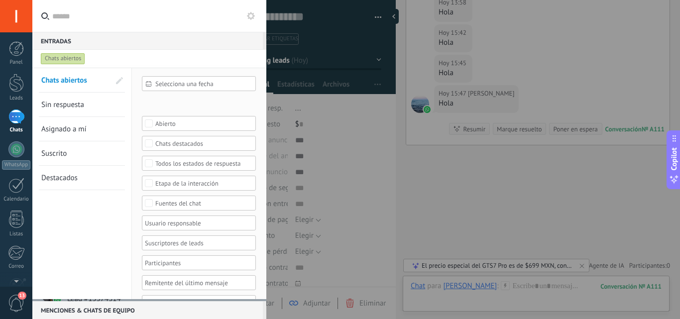
click at [236, 83] on span "Selecciona una fecha" at bounding box center [202, 83] width 95 height 7
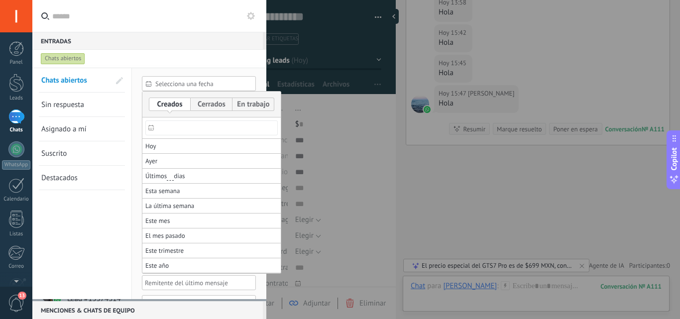
click at [236, 83] on div at bounding box center [340, 159] width 680 height 319
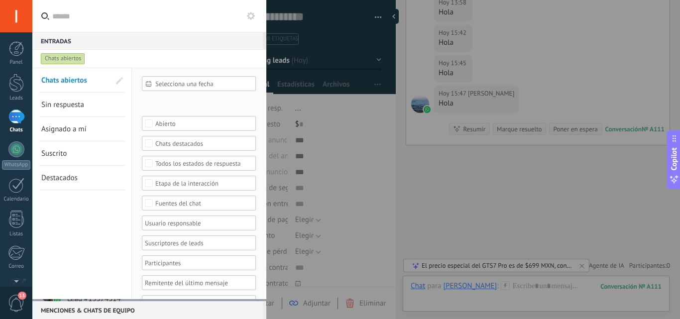
click at [87, 128] on link "Asignado a mí" at bounding box center [75, 129] width 69 height 24
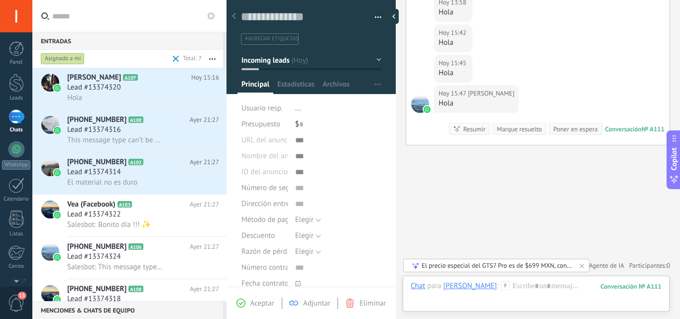
click at [14, 121] on div at bounding box center [16, 117] width 16 height 14
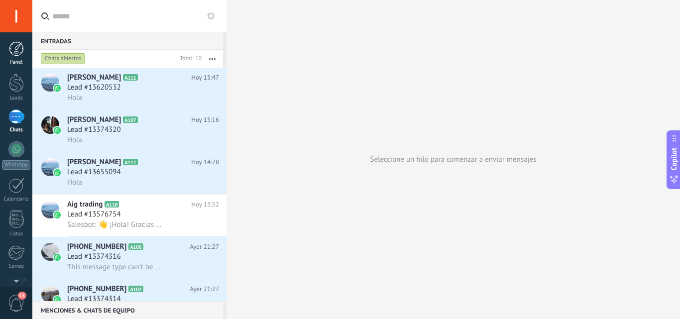
click at [12, 53] on div at bounding box center [16, 48] width 15 height 15
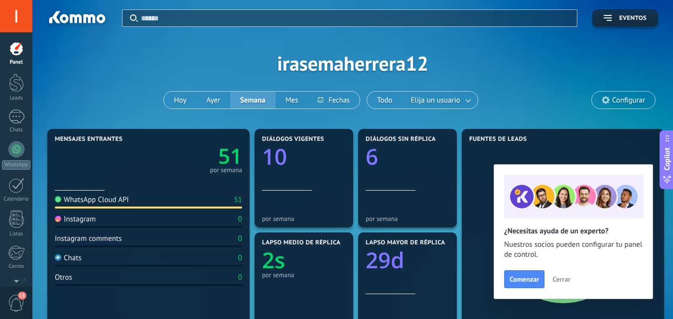
click at [120, 202] on div "WhatsApp Cloud API" at bounding box center [92, 199] width 74 height 9
click at [13, 83] on div at bounding box center [16, 83] width 15 height 18
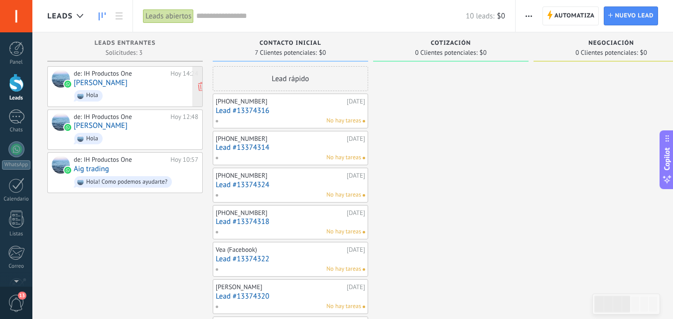
click at [0, 74] on link "Leads" at bounding box center [16, 88] width 32 height 28
drag, startPoint x: 26, startPoint y: 83, endPoint x: 17, endPoint y: 83, distance: 9.0
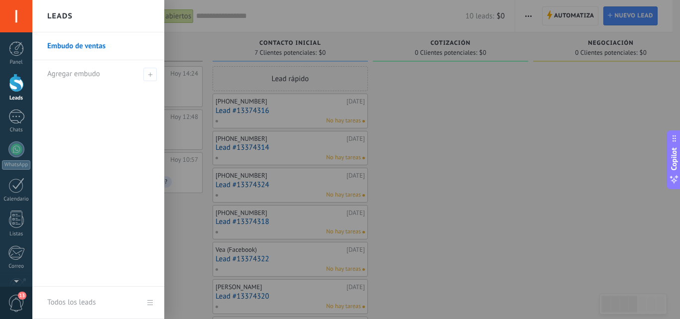
click at [82, 47] on link "Embudo de ventas" at bounding box center [100, 46] width 107 height 28
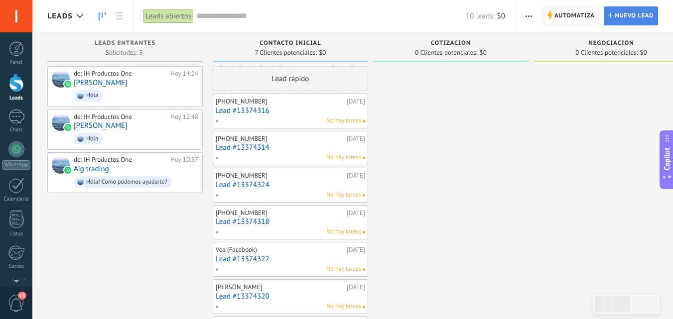
click at [619, 14] on span "Nuevo lead" at bounding box center [633, 16] width 39 height 18
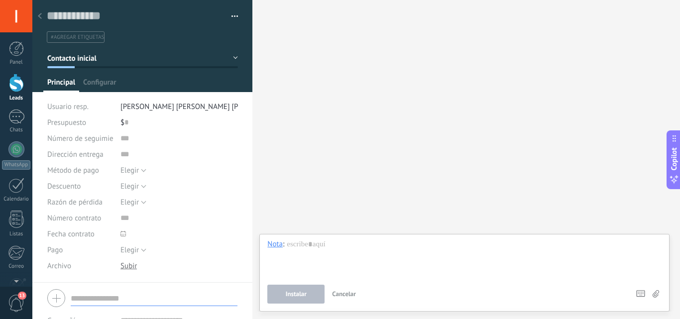
click at [307, 157] on div "Buscar Carga más Participantes: 0 Agregar usuario Bots: 0" at bounding box center [466, 159] width 428 height 319
click at [100, 83] on span "Configurar" at bounding box center [99, 85] width 33 height 14
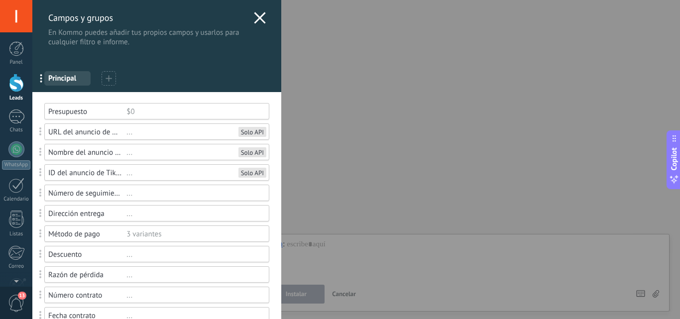
click at [259, 18] on icon at bounding box center [260, 18] width 12 height 12
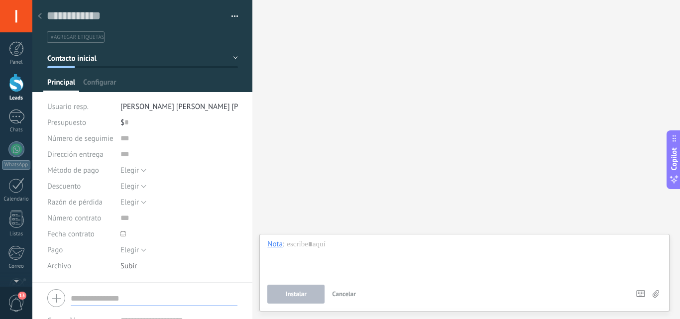
click at [231, 15] on button "button" at bounding box center [231, 16] width 14 height 15
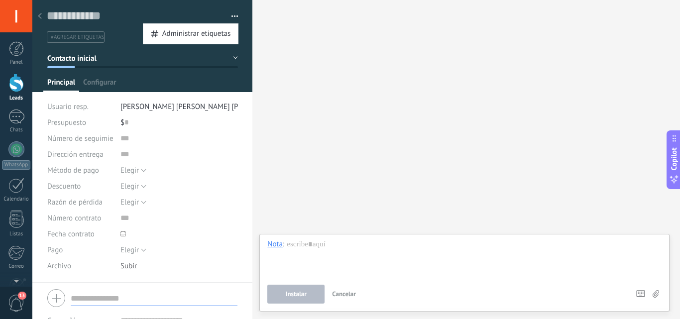
click at [22, 96] on div "Leads" at bounding box center [16, 98] width 29 height 6
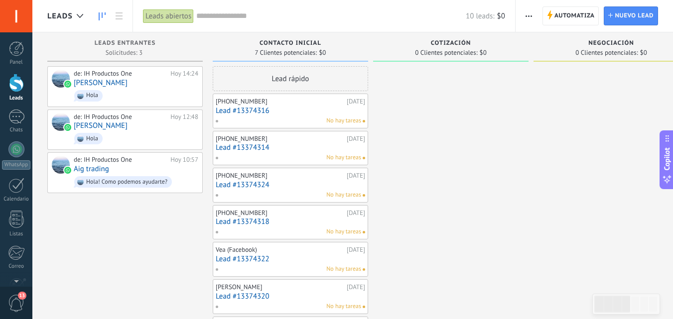
click at [19, 86] on div at bounding box center [16, 83] width 15 height 18
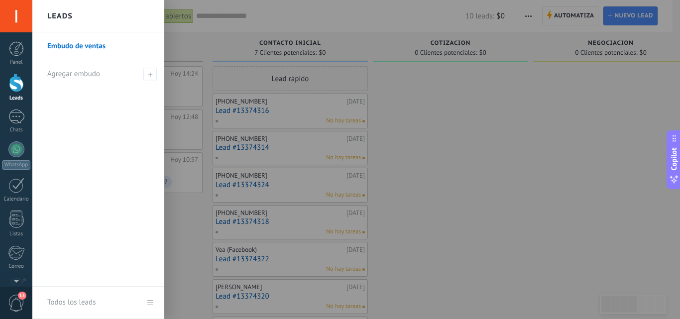
click at [106, 42] on link "Embudo de ventas" at bounding box center [100, 46] width 107 height 28
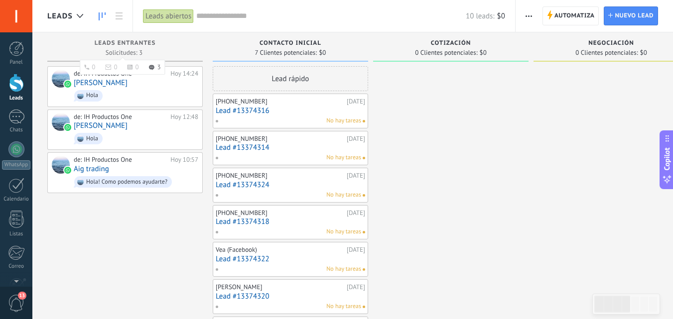
click at [125, 48] on div "Leads Entrantes" at bounding box center [124, 44] width 145 height 8
click at [130, 46] on span "Leads Entrantes" at bounding box center [125, 43] width 61 height 7
click at [153, 67] on icon at bounding box center [152, 67] width 6 height 5
click at [118, 10] on link at bounding box center [119, 15] width 17 height 19
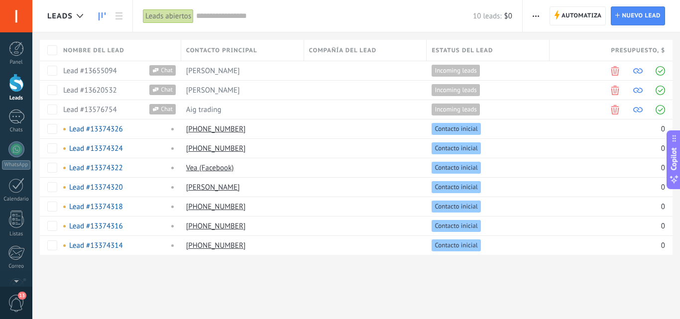
click at [100, 14] on icon at bounding box center [102, 16] width 7 height 8
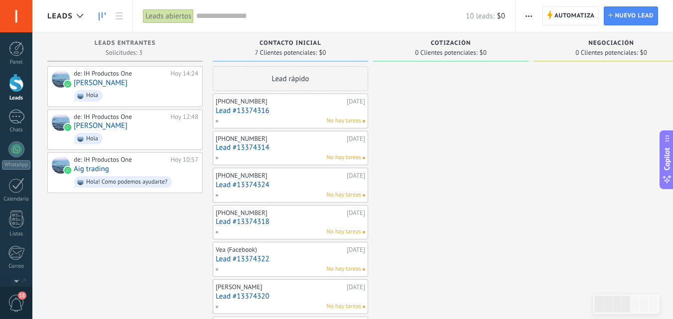
click at [526, 16] on use "button" at bounding box center [528, 15] width 6 height 1
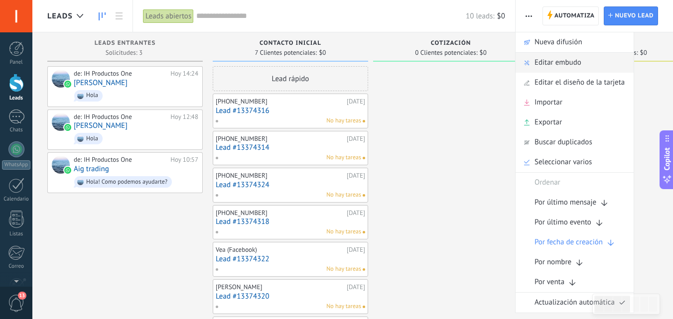
click at [553, 65] on span "Editar embudo" at bounding box center [557, 63] width 47 height 20
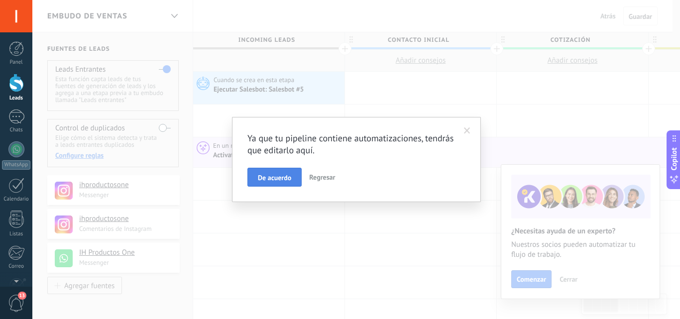
click at [273, 181] on span "De acuerdo" at bounding box center [274, 177] width 33 height 7
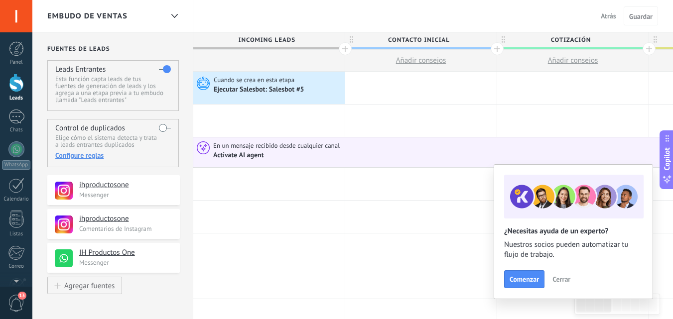
click at [232, 155] on div "Activate AI agent" at bounding box center [239, 155] width 52 height 9
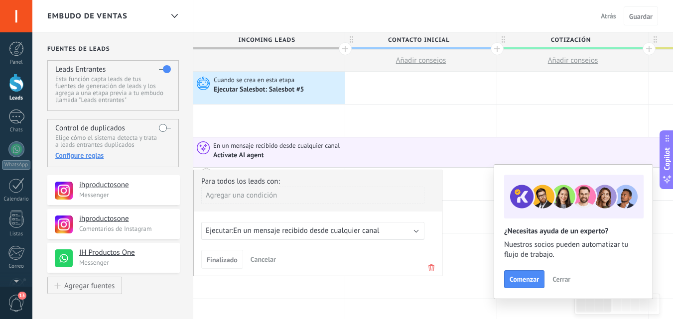
click at [417, 232] on div "Ejecutar: En un mensaje recibido desde cualquier canal" at bounding box center [312, 231] width 223 height 18
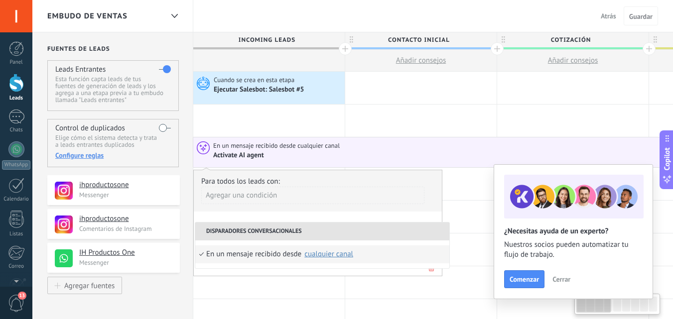
click at [383, 192] on div "Agregar una condición" at bounding box center [312, 195] width 223 height 17
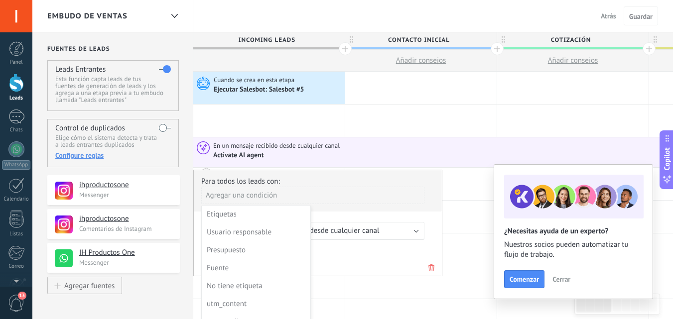
click at [160, 128] on label at bounding box center [165, 128] width 12 height 16
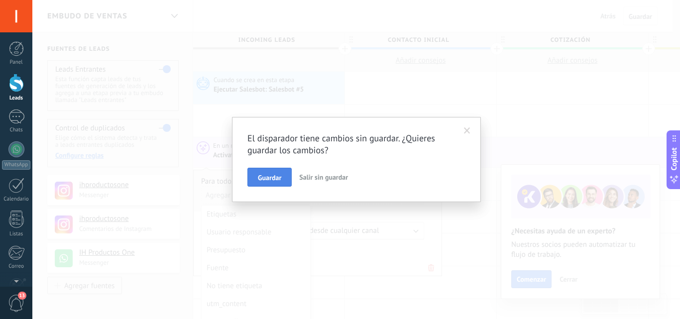
click at [260, 176] on span "Guardar" at bounding box center [269, 177] width 23 height 7
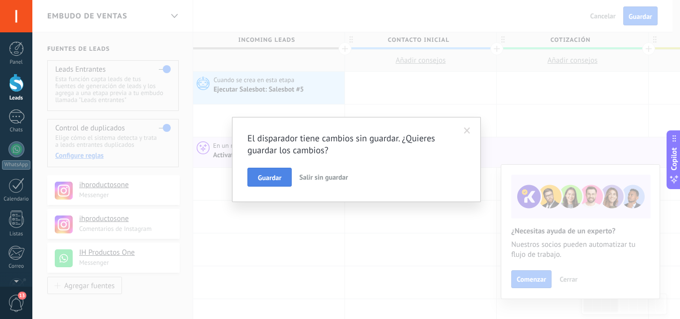
click at [269, 178] on span "Guardar" at bounding box center [269, 177] width 23 height 7
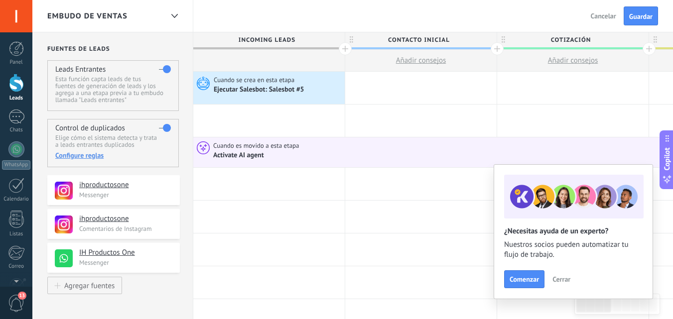
click at [90, 156] on div "Configure reglas" at bounding box center [112, 155] width 115 height 9
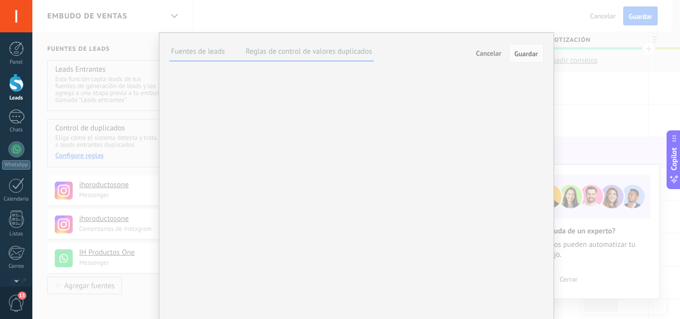
click at [307, 50] on label "Reglas de control de valores duplicados" at bounding box center [309, 51] width 126 height 9
drag, startPoint x: 491, startPoint y: 108, endPoint x: 487, endPoint y: 196, distance: 87.8
click at [0, 0] on div "Detección de duplicados Elija los métodos para chequear si los leads entrantes …" at bounding box center [0, 0] width 0 height 0
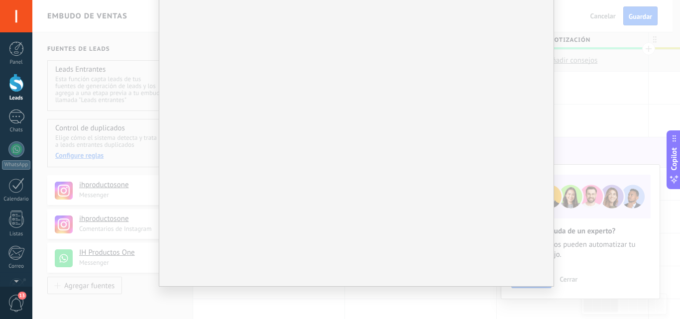
scroll to position [141, 0]
click at [0, 0] on button "Actualizar el duplicado más reciente" at bounding box center [0, 0] width 0 height 0
click at [0, 0] on div "Incoming leads Contacto inicial Cotización Negociación Contrato enviado Pedido …" at bounding box center [0, 0] width 0 height 0
click at [405, 96] on div at bounding box center [356, 159] width 648 height 319
click at [125, 29] on div "**********" at bounding box center [356, 159] width 648 height 319
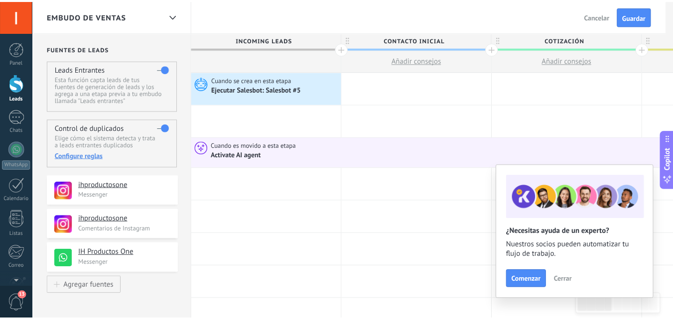
scroll to position [0, 0]
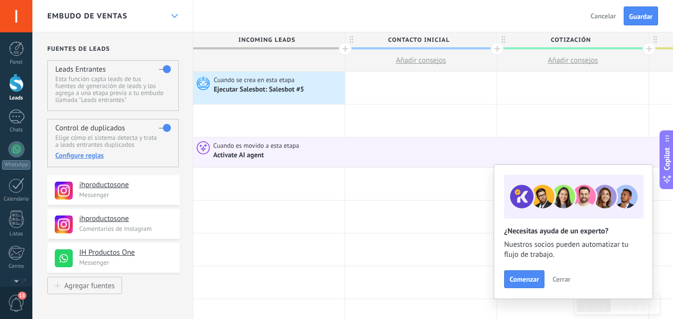
click at [177, 14] on use at bounding box center [174, 16] width 6 height 4
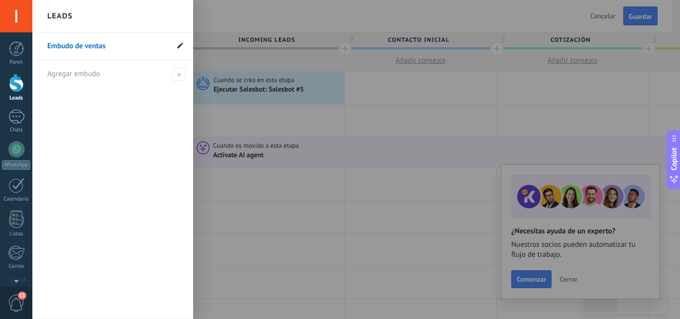
click at [180, 47] on icon at bounding box center [180, 45] width 6 height 6
click at [180, 47] on icon at bounding box center [178, 46] width 11 height 6
click at [116, 44] on link "Embudo de ventas" at bounding box center [107, 46] width 121 height 28
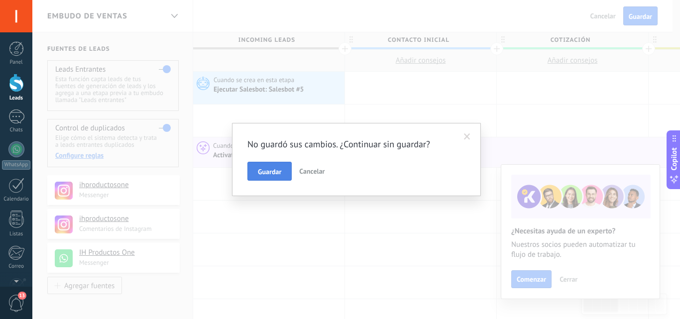
click at [281, 162] on button "Guardar" at bounding box center [269, 171] width 44 height 19
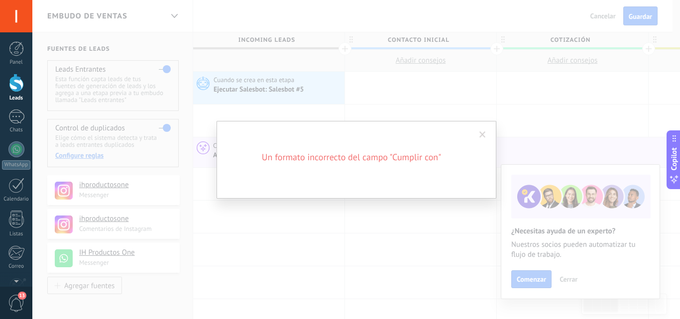
click at [484, 134] on span at bounding box center [483, 134] width 6 height 7
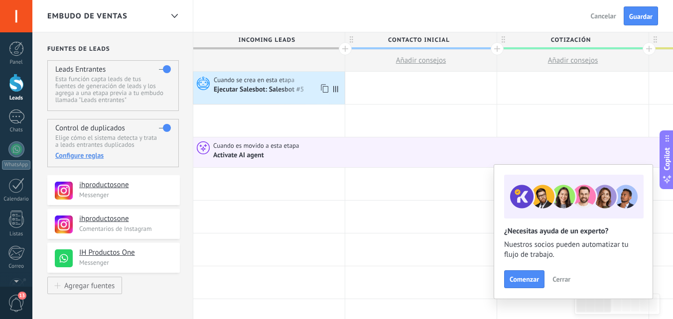
click at [281, 91] on div "Ejecutar Salesbot: Salesbot #5" at bounding box center [260, 90] width 92 height 9
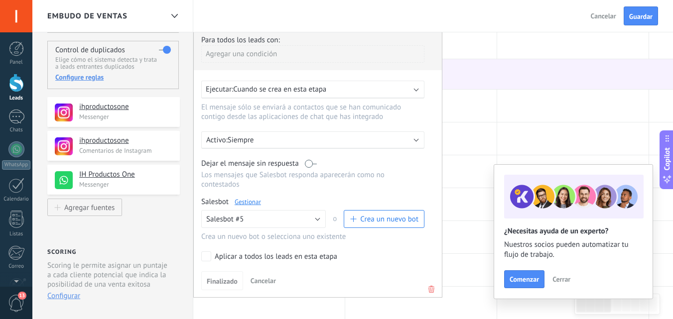
scroll to position [89, 0]
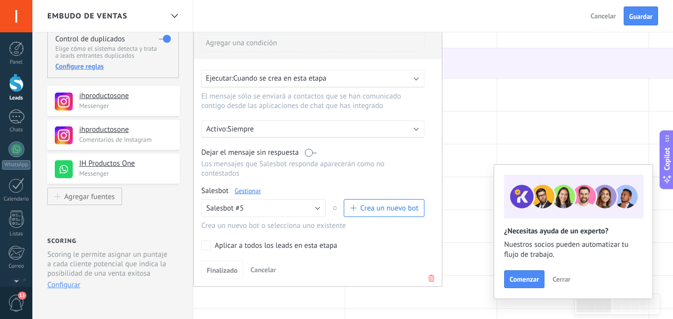
click at [309, 154] on label at bounding box center [311, 152] width 12 height 9
click at [313, 157] on label at bounding box center [311, 152] width 12 height 9
click at [417, 130] on div "Activo: Siempre" at bounding box center [313, 128] width 214 height 9
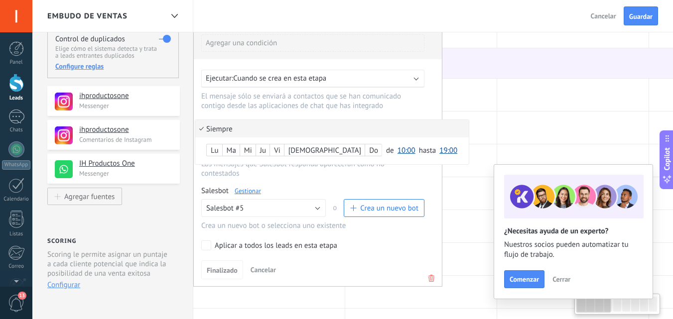
click at [417, 130] on li "Siempre" at bounding box center [331, 128] width 273 height 17
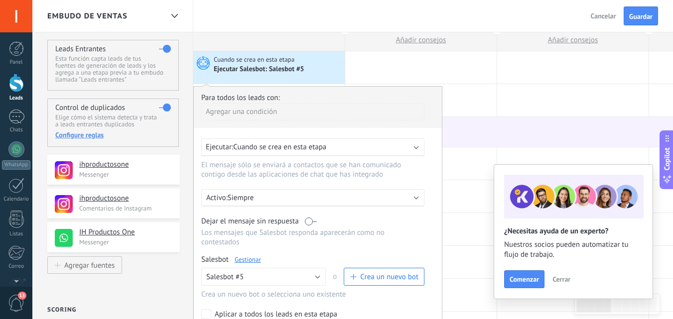
scroll to position [19, 0]
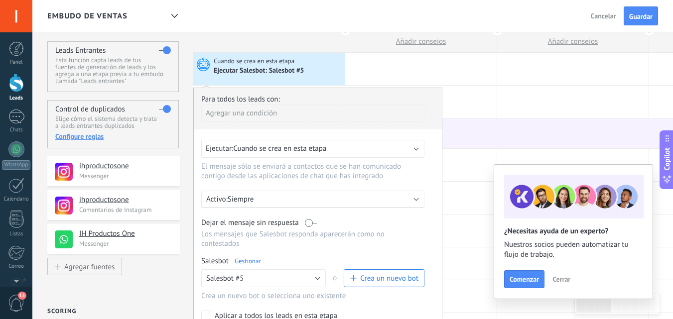
click at [281, 112] on div "Agregar una condición" at bounding box center [312, 113] width 223 height 17
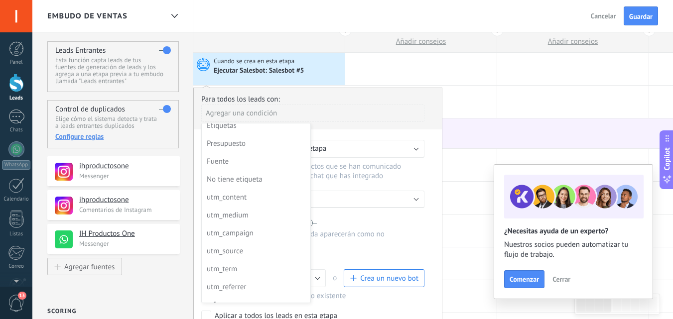
scroll to position [0, 0]
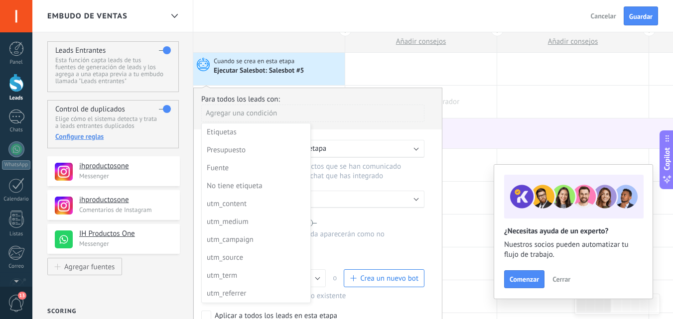
click at [448, 117] on div at bounding box center [420, 102] width 151 height 32
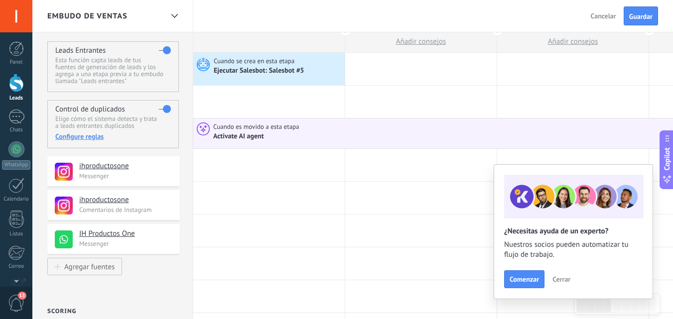
click at [240, 130] on span "Cuando es movido a esta etapa" at bounding box center [257, 126] width 88 height 9
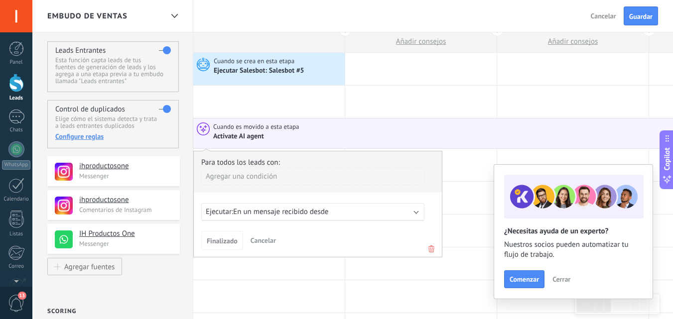
click at [240, 130] on span "Cuando es movido a esta etapa" at bounding box center [257, 126] width 88 height 9
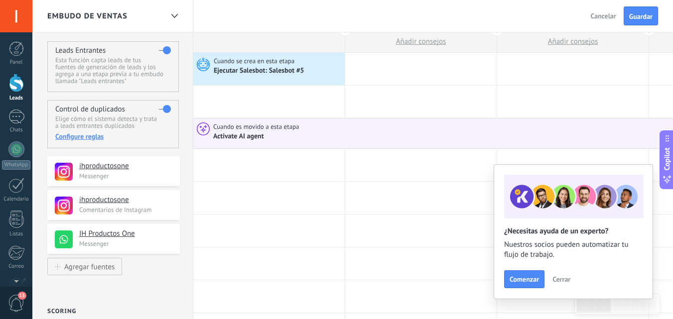
click at [283, 128] on span "Cuando es movido a esta etapa" at bounding box center [257, 126] width 88 height 9
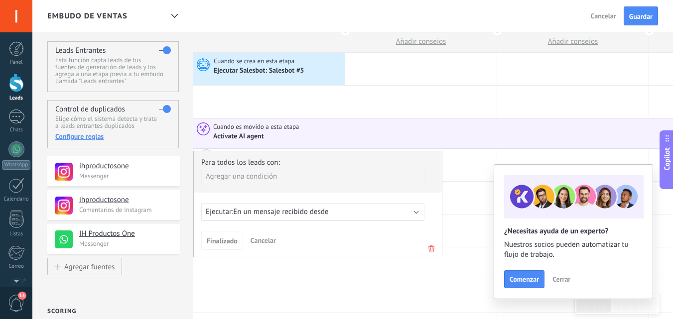
click at [415, 211] on b at bounding box center [416, 211] width 5 height 5
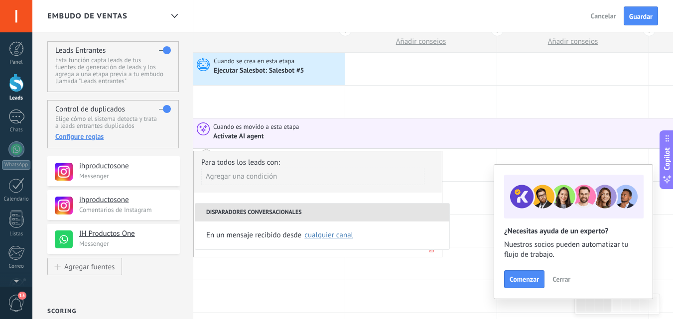
click at [415, 212] on li "Disparadores conversacionales" at bounding box center [322, 213] width 254 height 18
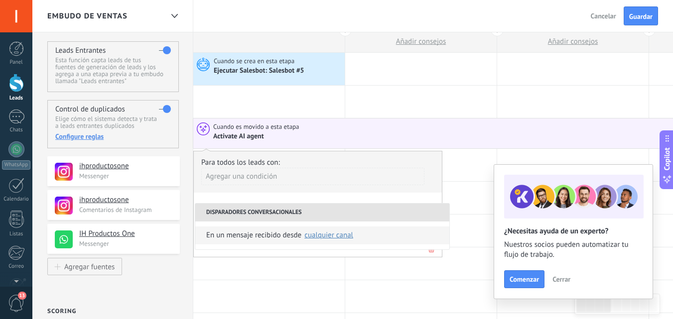
click at [329, 234] on div "cualquier canal" at bounding box center [328, 235] width 49 height 7
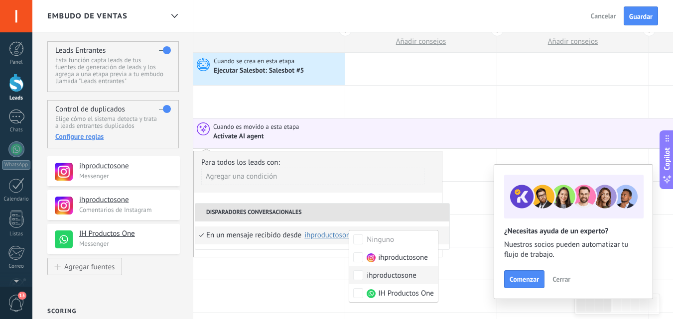
click at [361, 269] on label "ihproductosone" at bounding box center [393, 275] width 89 height 18
click at [387, 185] on div "Agregar una condición" at bounding box center [312, 176] width 223 height 17
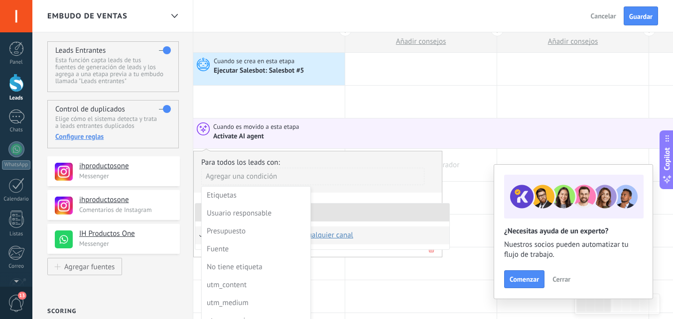
click at [458, 169] on div at bounding box center [420, 165] width 151 height 32
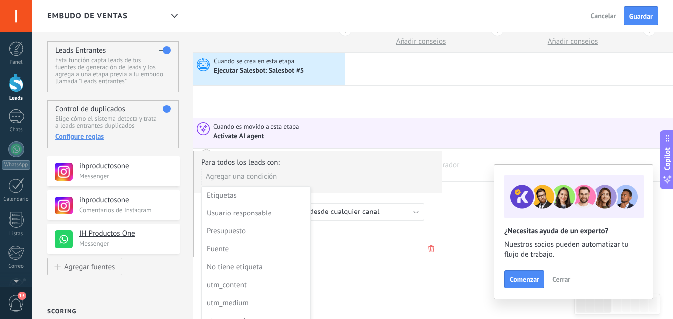
click at [458, 169] on div at bounding box center [420, 165] width 151 height 32
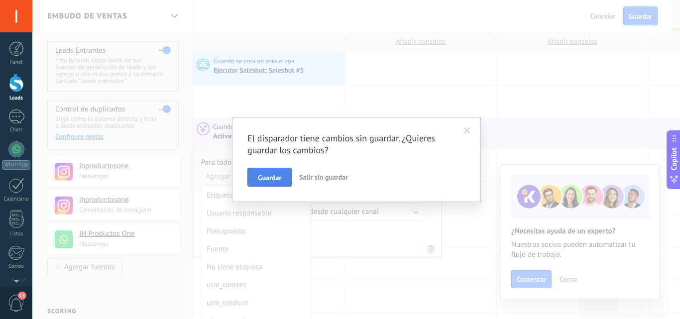
click at [263, 177] on span "Guardar" at bounding box center [269, 177] width 23 height 7
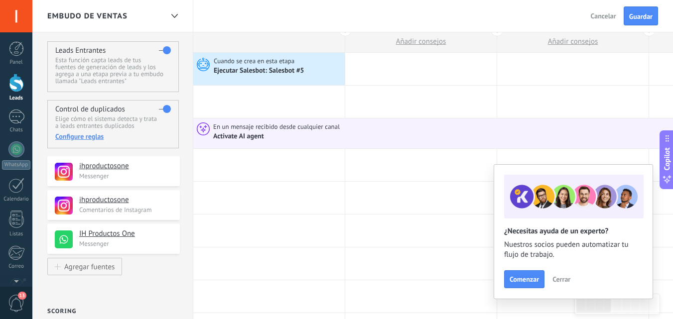
click at [420, 40] on span "Añadir consejos" at bounding box center [421, 41] width 50 height 9
type textarea "**********"
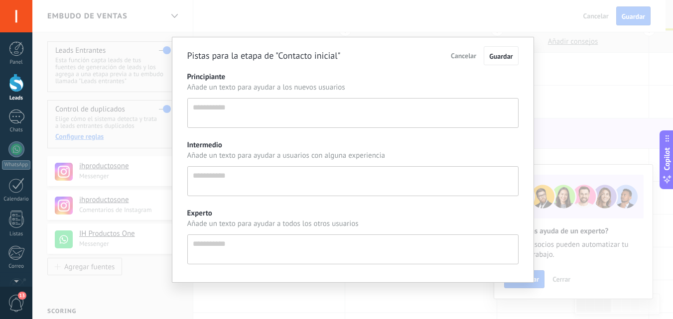
scroll to position [9, 0]
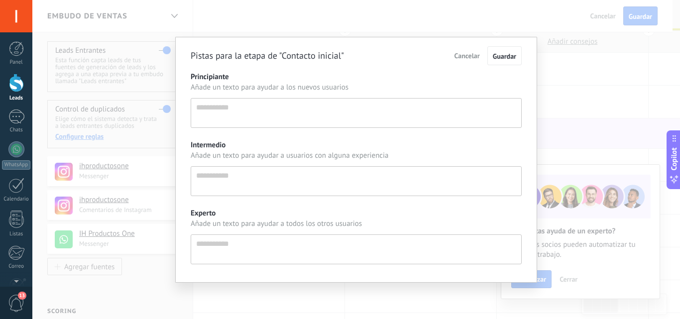
click at [460, 54] on span "Cancelar" at bounding box center [467, 55] width 25 height 9
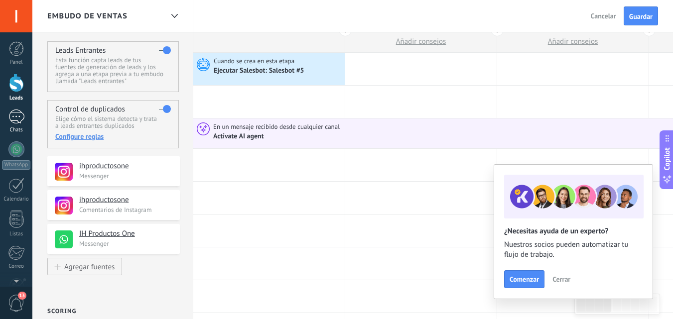
click at [19, 116] on div at bounding box center [16, 117] width 16 height 14
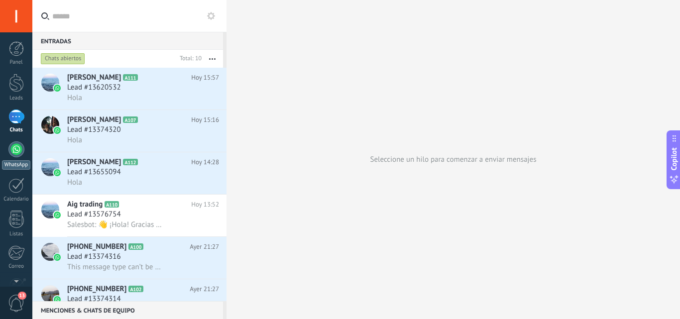
click at [16, 154] on div at bounding box center [16, 149] width 16 height 16
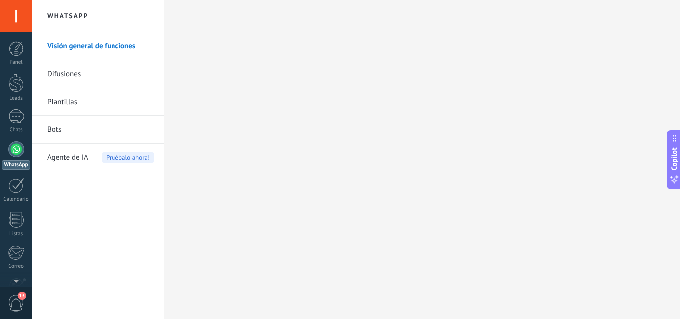
click at [129, 76] on link "Difusiones" at bounding box center [100, 74] width 107 height 28
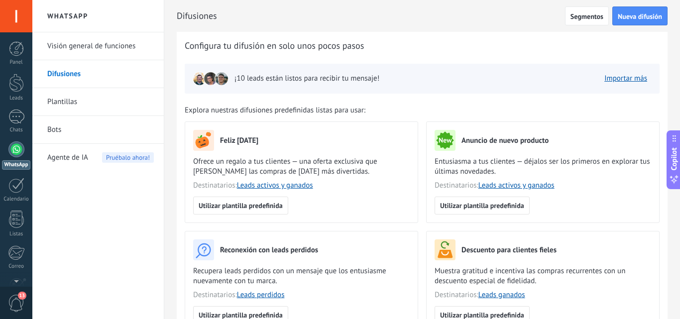
click at [105, 47] on link "Visión general de funciones" at bounding box center [100, 46] width 107 height 28
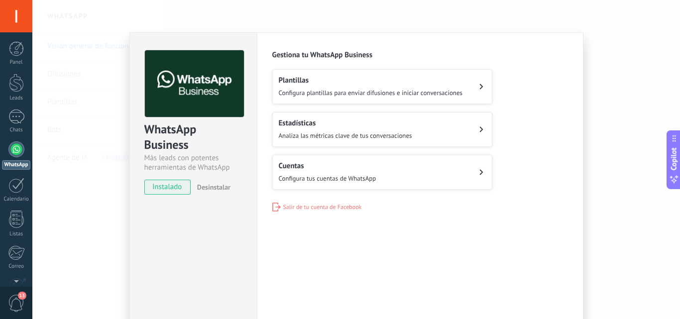
click at [477, 86] on button "Plantillas Configura plantillas para enviar difusiones e iniciar conversaciones" at bounding box center [382, 86] width 220 height 35
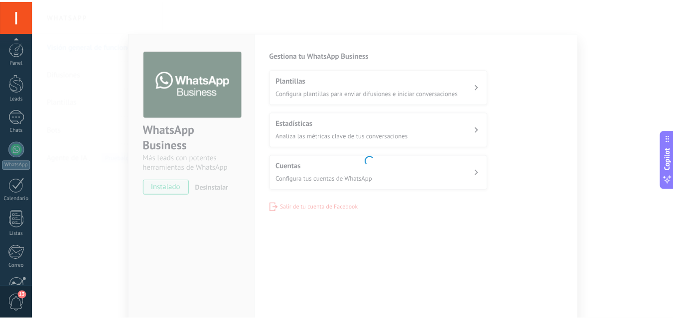
scroll to position [95, 0]
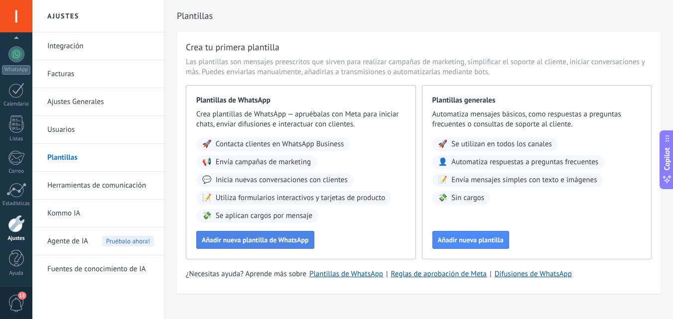
click at [273, 238] on span "Añadir nueva plantilla de WhatsApp" at bounding box center [255, 240] width 107 height 7
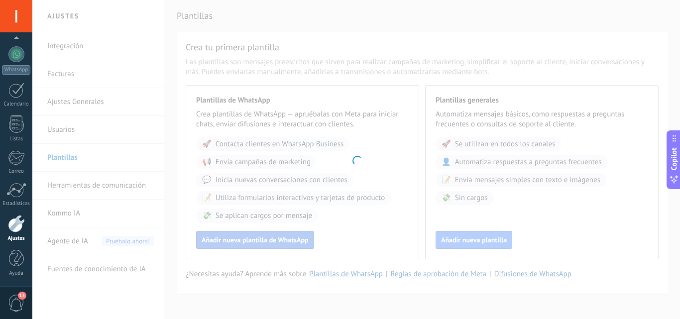
click at [273, 238] on div at bounding box center [356, 159] width 648 height 319
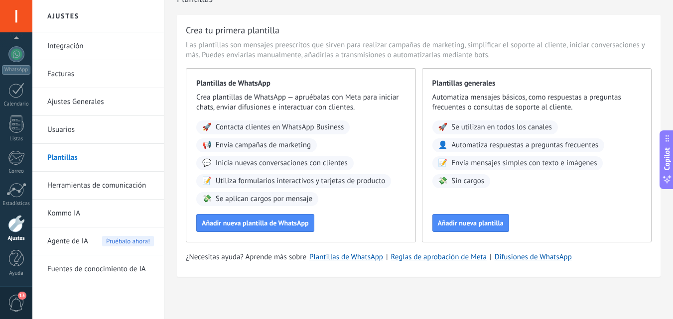
scroll to position [0, 0]
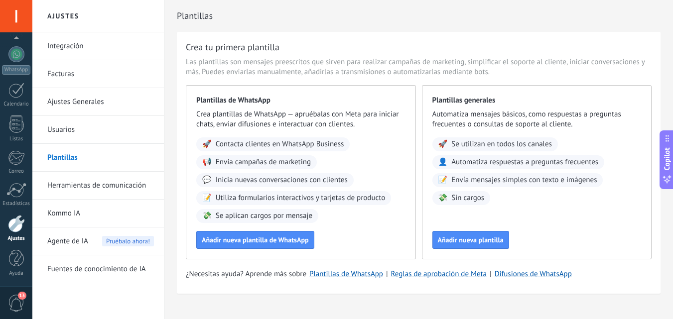
click at [94, 47] on link "Integración" at bounding box center [100, 46] width 107 height 28
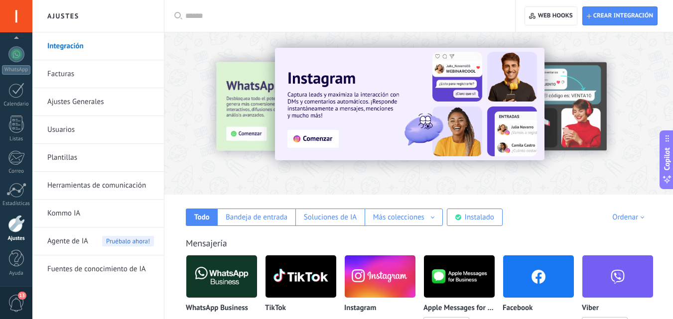
click at [89, 103] on link "Ajustes Generales" at bounding box center [100, 102] width 107 height 28
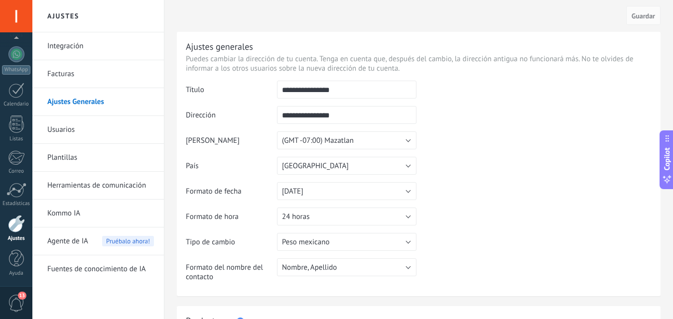
click at [96, 128] on link "Usuarios" at bounding box center [100, 130] width 107 height 28
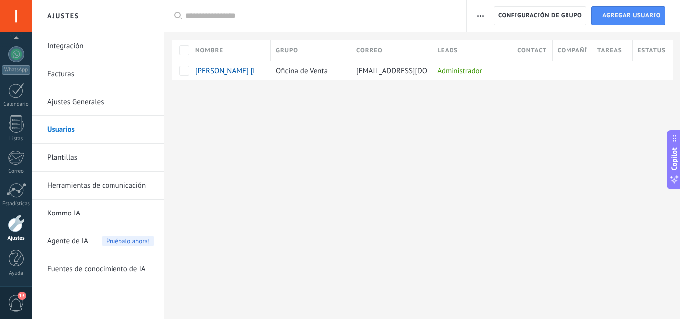
click at [88, 153] on link "Plantillas" at bounding box center [100, 158] width 107 height 28
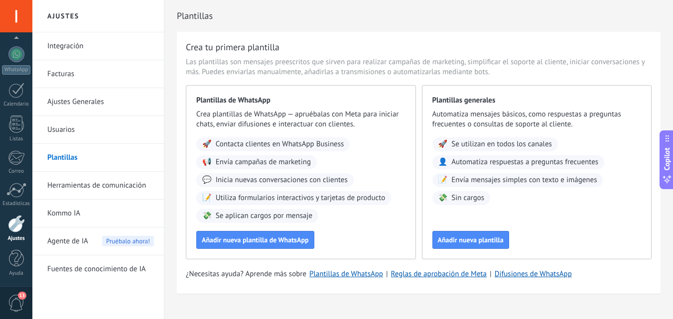
click at [82, 184] on link "Herramientas de comunicación" at bounding box center [100, 186] width 107 height 28
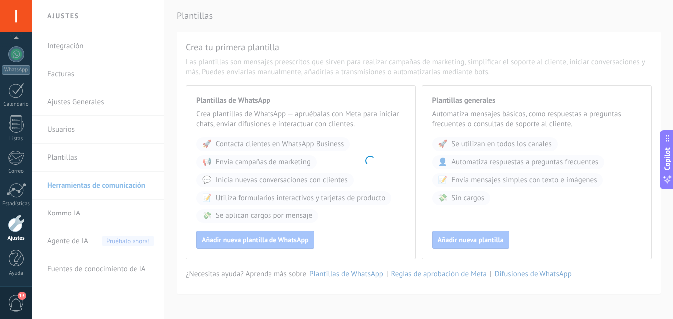
click at [82, 184] on body ".abecls-1,.abecls-2{fill-rule:evenodd}.abecls-2{fill:#fff} .abhcls-1{fill:none}…" at bounding box center [336, 159] width 673 height 319
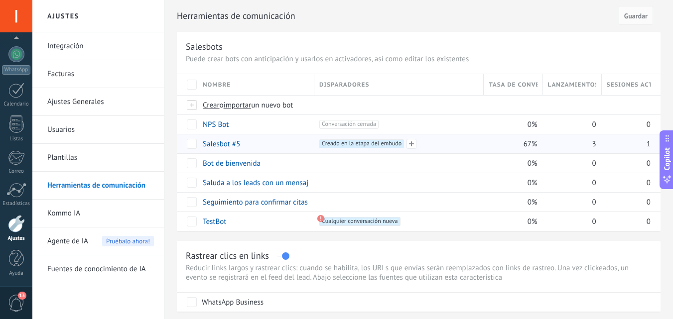
click at [442, 144] on div "+1 Creado en la etapa del embudo +0" at bounding box center [398, 143] width 159 height 9
click at [462, 141] on div "+1 Creado en la etapa del embudo +0" at bounding box center [398, 143] width 159 height 9
click at [646, 147] on span "1" at bounding box center [648, 143] width 4 height 9
click at [246, 143] on span at bounding box center [247, 144] width 10 height 10
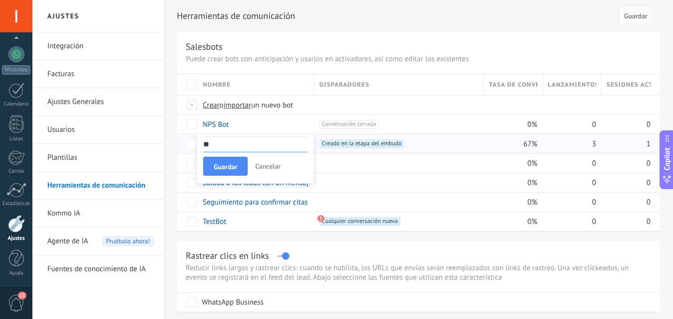
type input "*"
paste input "**********"
type input "**********"
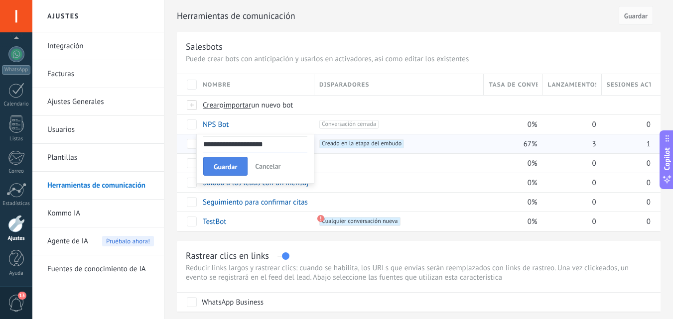
click at [222, 170] on span "Guardar" at bounding box center [225, 166] width 23 height 7
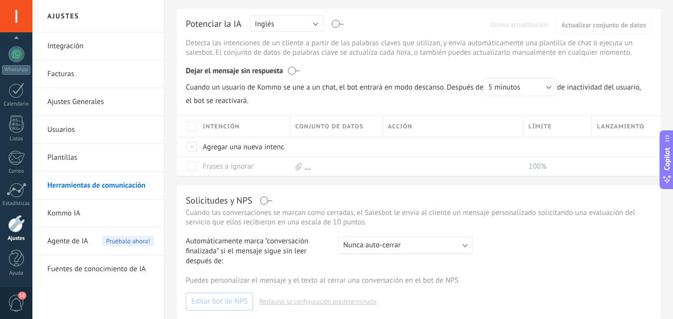
scroll to position [315, 0]
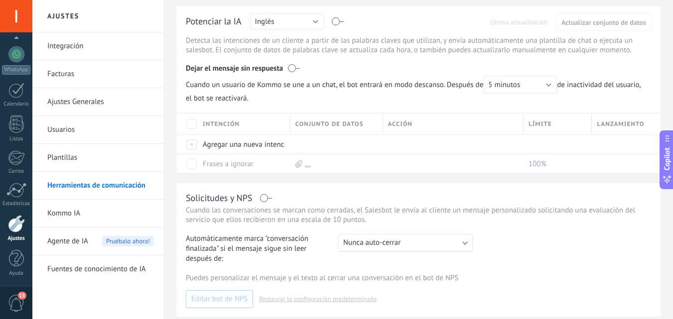
click at [264, 198] on label at bounding box center [265, 198] width 11 height 0
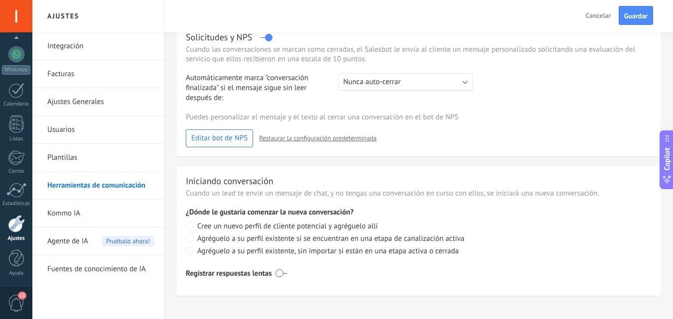
scroll to position [485, 0]
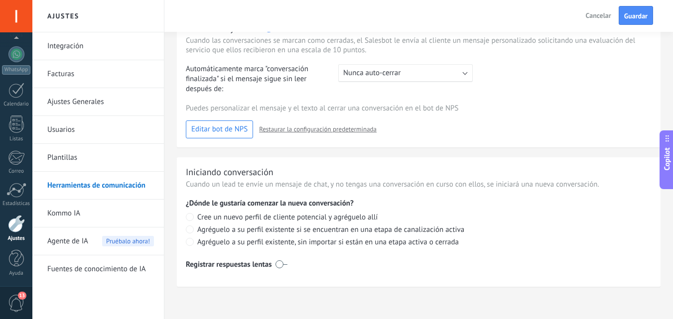
click at [272, 263] on div "Registrar respuestas lentas" at bounding box center [419, 264] width 466 height 16
click at [275, 264] on label at bounding box center [281, 264] width 12 height 16
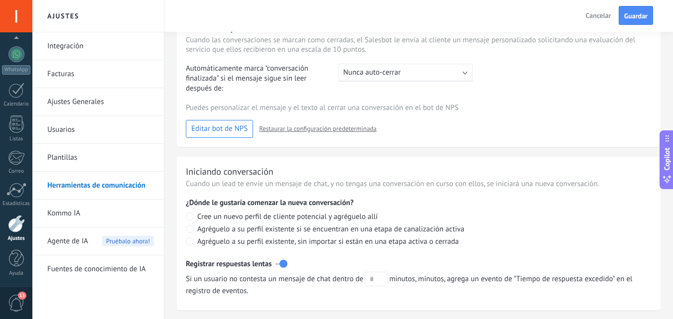
click at [280, 263] on label at bounding box center [281, 264] width 12 height 16
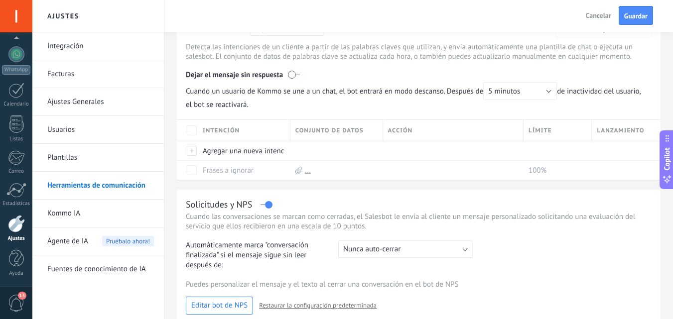
scroll to position [302, 0]
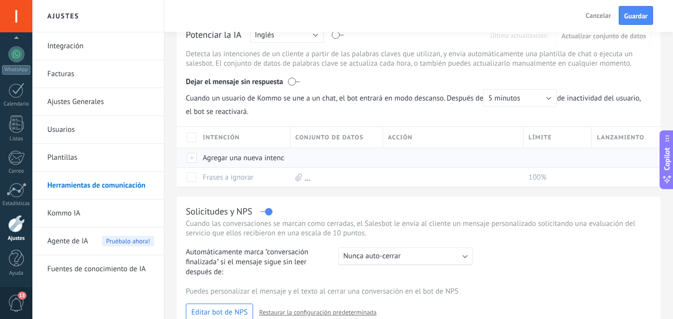
click at [253, 158] on div "Agregar una nueva intención" at bounding box center [242, 157] width 88 height 19
click at [253, 158] on input "text" at bounding box center [246, 158] width 87 height 16
click at [335, 208] on div "Solicitudes y NPS" at bounding box center [419, 211] width 466 height 11
click at [553, 101] on button "5 minutos" at bounding box center [520, 98] width 74 height 18
click at [580, 75] on div "Dejar el mensaje sin respuesta" at bounding box center [419, 79] width 466 height 19
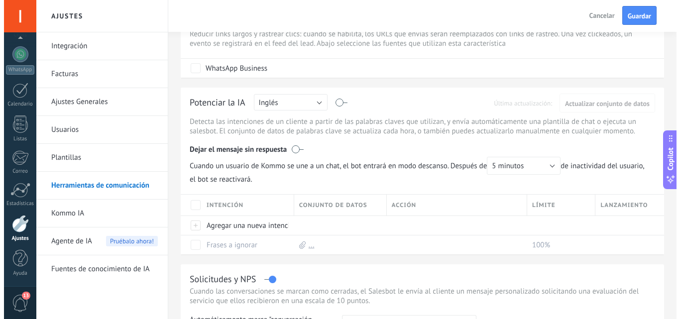
scroll to position [233, 0]
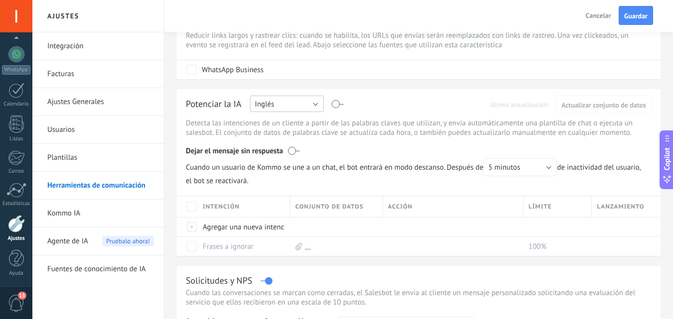
click at [314, 105] on button "Inglés" at bounding box center [287, 104] width 74 height 16
click at [281, 140] on span "Español" at bounding box center [282, 138] width 76 height 9
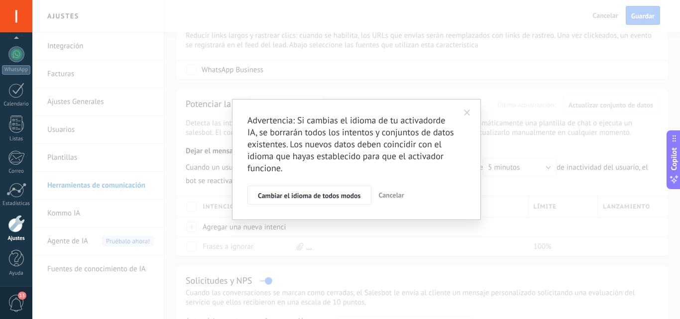
click at [466, 113] on span at bounding box center [467, 113] width 6 height 7
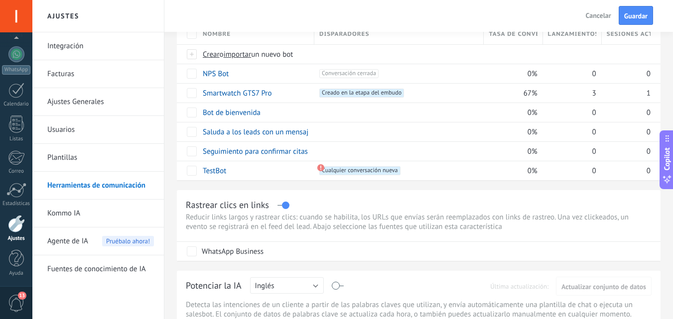
scroll to position [49, 0]
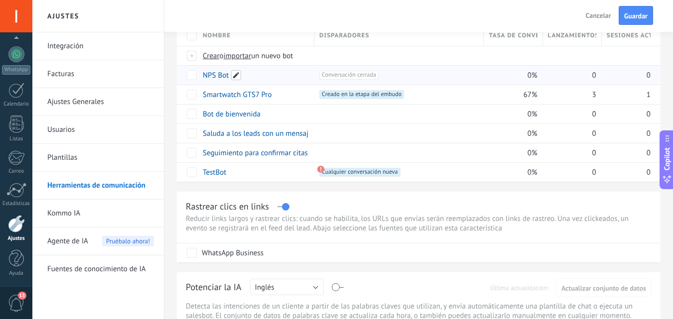
click at [237, 72] on span at bounding box center [236, 75] width 10 height 10
click at [357, 118] on div at bounding box center [398, 114] width 159 height 9
click at [333, 171] on span "Cualquier conversación nueva +0" at bounding box center [359, 172] width 81 height 9
click at [321, 168] on use at bounding box center [320, 169] width 7 height 7
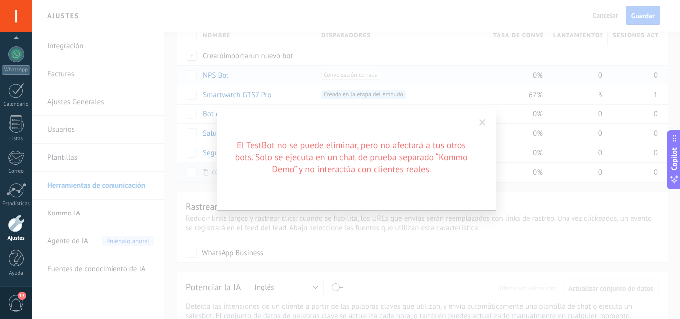
click at [311, 260] on div "El TestBot no se puede eliminar, pero no afectará a tus otros bots. Solo se eje…" at bounding box center [356, 159] width 648 height 319
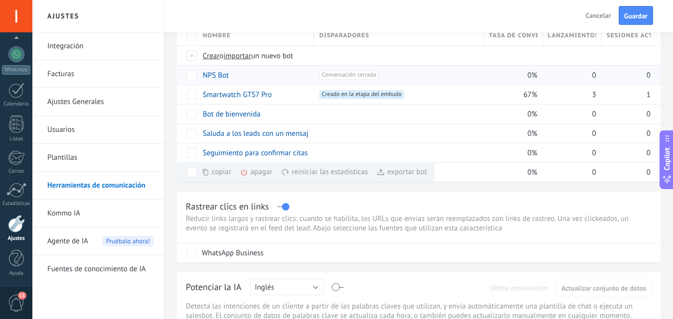
drag, startPoint x: 311, startPoint y: 260, endPoint x: 319, endPoint y: 231, distance: 30.8
click at [319, 231] on div "Rastrear clics en links Reducir links largos y rastrear clics: cuando se habili…" at bounding box center [418, 227] width 483 height 71
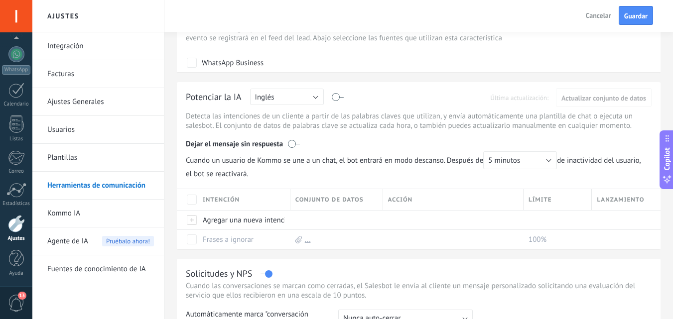
scroll to position [243, 0]
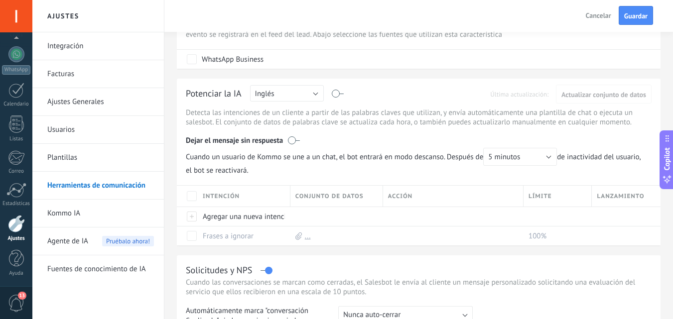
click at [69, 240] on span "Agente de IA" at bounding box center [67, 242] width 41 height 28
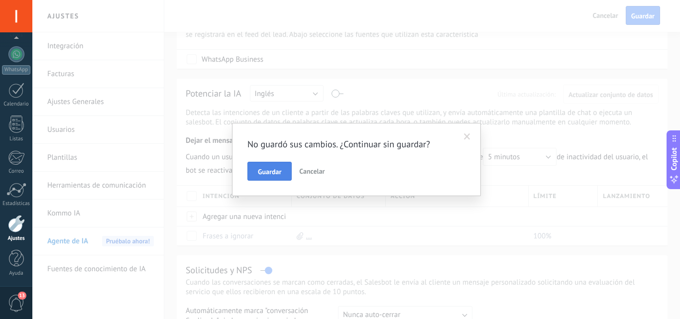
click at [271, 164] on button "Guardar" at bounding box center [269, 171] width 44 height 19
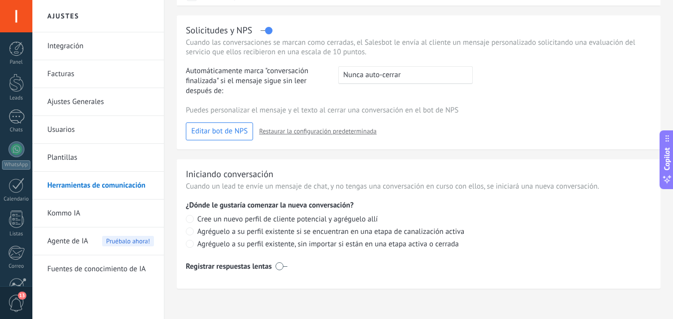
scroll to position [483, 0]
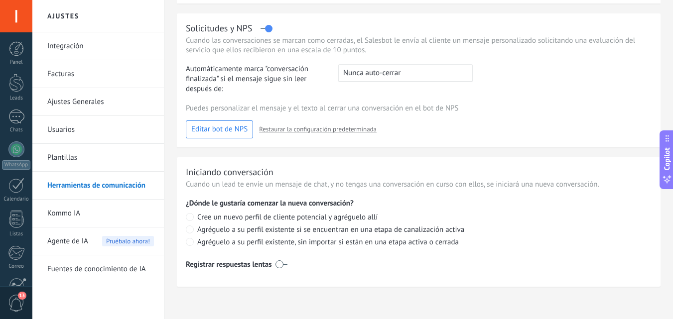
click at [93, 273] on link "Fuentes de conocimiento de IA" at bounding box center [100, 269] width 107 height 28
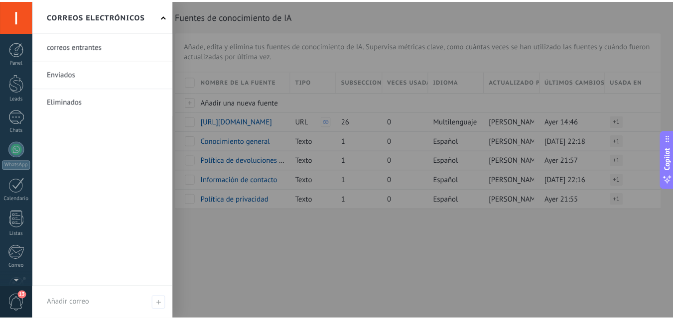
scroll to position [95, 0]
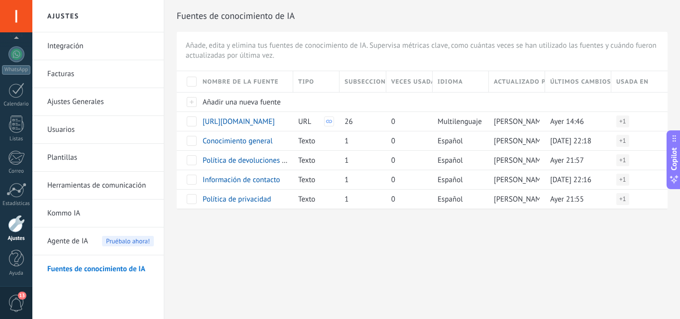
click at [12, 301] on span "13" at bounding box center [16, 303] width 17 height 17
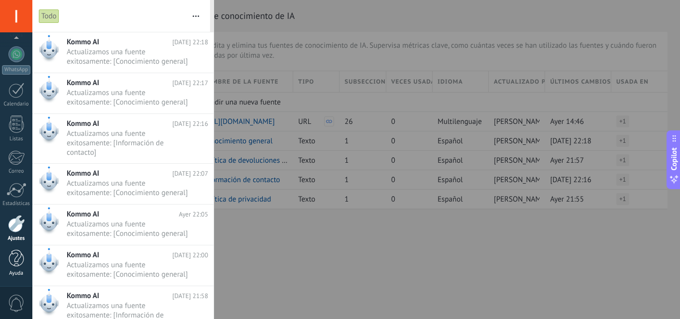
click at [11, 261] on div at bounding box center [16, 258] width 15 height 17
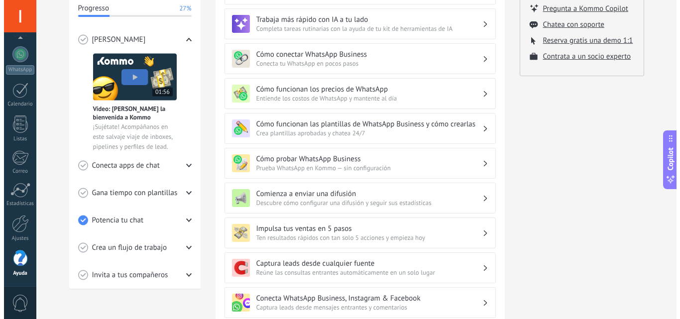
scroll to position [165, 0]
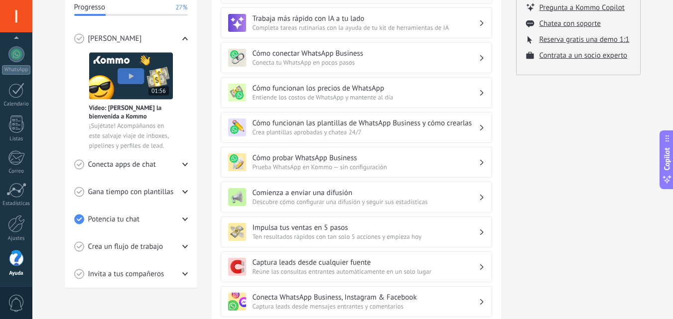
click at [183, 157] on div "Conecta apps de chat" at bounding box center [131, 164] width 114 height 27
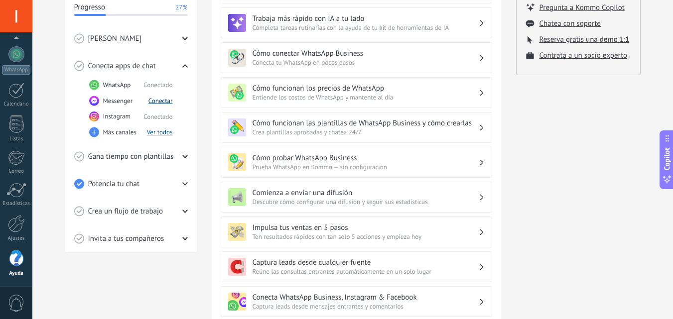
click at [158, 101] on button "Conectar" at bounding box center [160, 101] width 24 height 8
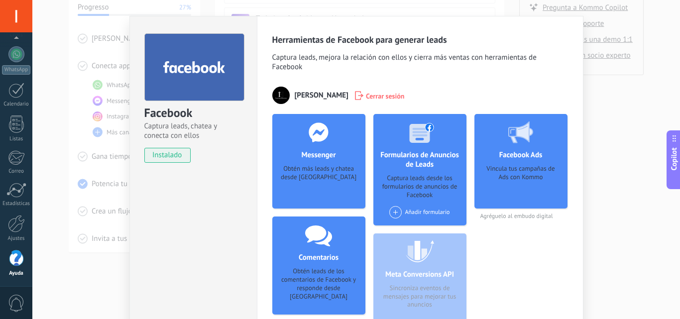
scroll to position [0, 0]
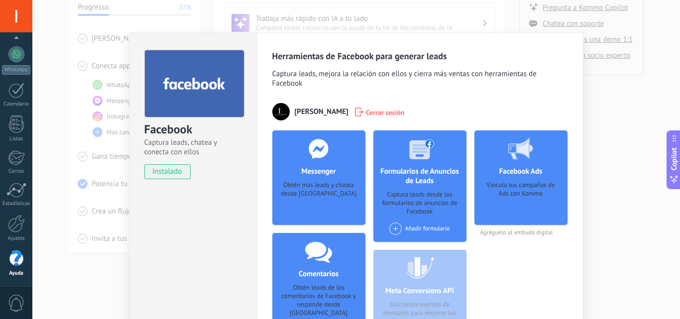
click at [587, 87] on div "Facebook Captura leads, chatea y conecta con ellos instalado Desinstalar Herram…" at bounding box center [356, 159] width 648 height 319
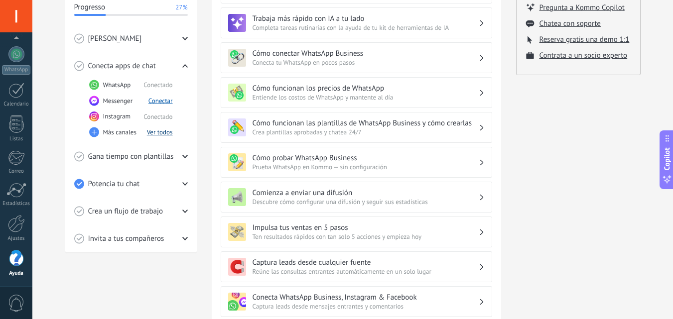
click at [156, 134] on button "Ver todos" at bounding box center [160, 132] width 26 height 8
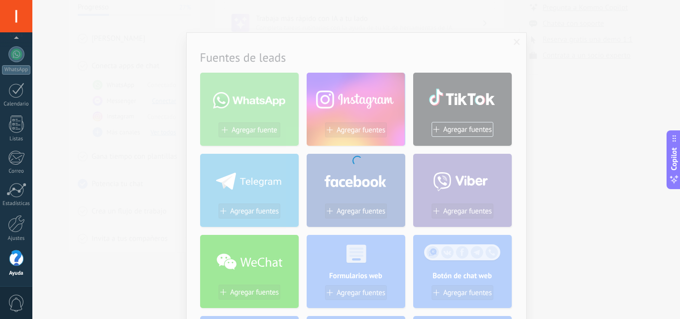
click at [19, 300] on span "0" at bounding box center [16, 303] width 17 height 17
click at [19, 258] on div at bounding box center [16, 258] width 15 height 17
click at [21, 299] on span "0" at bounding box center [16, 303] width 17 height 17
click at [14, 226] on div at bounding box center [16, 223] width 17 height 17
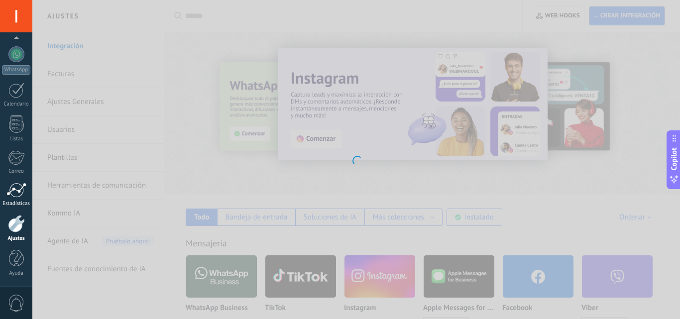
click at [15, 193] on div at bounding box center [16, 190] width 20 height 15
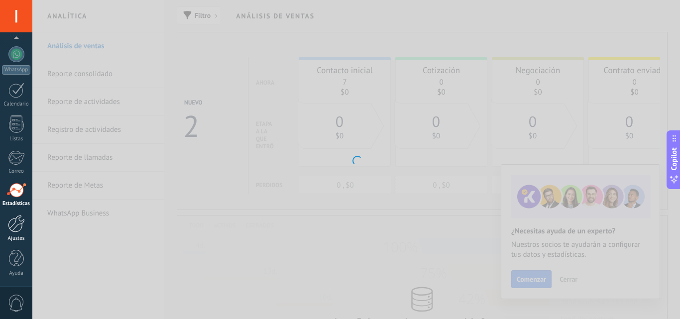
click at [18, 232] on div at bounding box center [16, 223] width 17 height 17
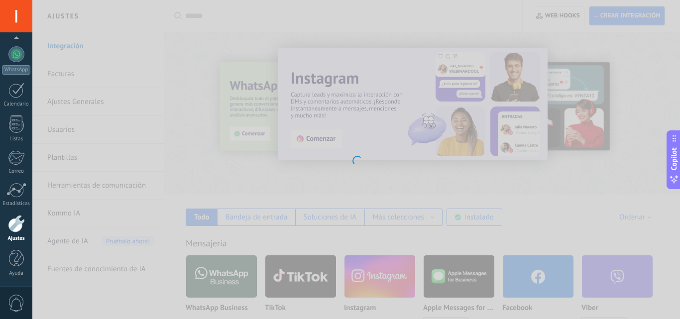
click at [18, 232] on div at bounding box center [16, 223] width 17 height 17
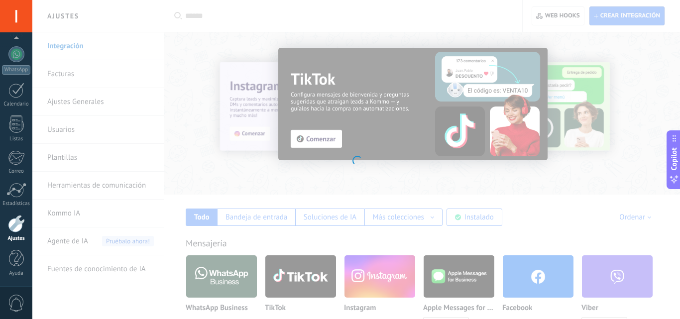
click at [78, 103] on div at bounding box center [356, 159] width 648 height 319
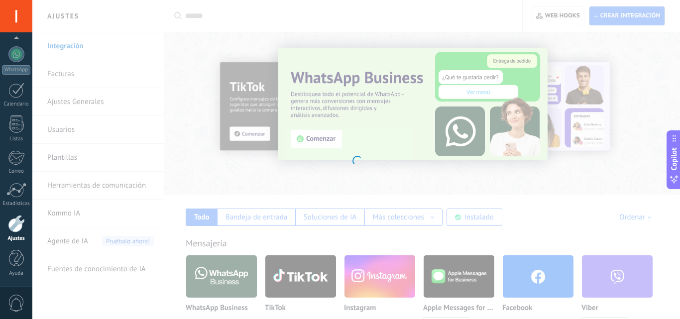
click at [211, 96] on div at bounding box center [356, 159] width 648 height 319
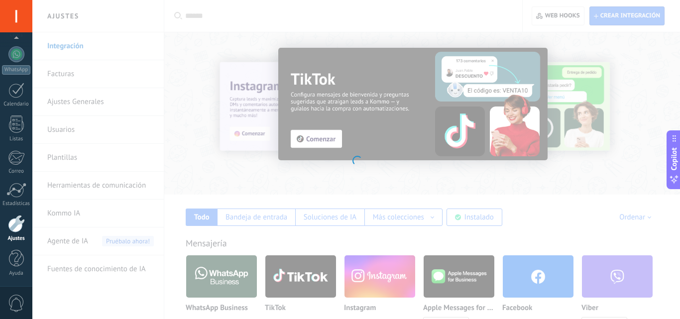
click at [367, 6] on div at bounding box center [356, 159] width 648 height 319
